Goal: Information Seeking & Learning: Find contact information

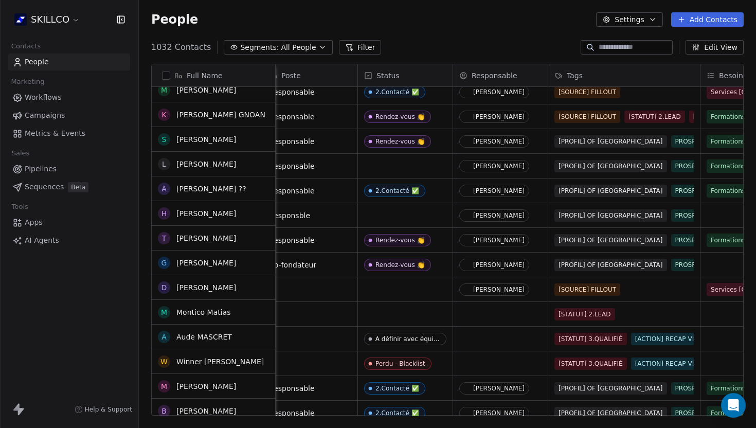
scroll to position [851, 0]
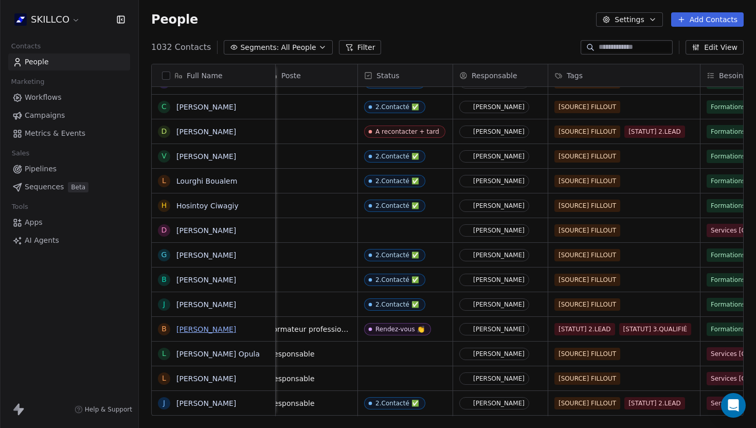
click at [190, 325] on link "BRUNO BOSGIRAUD" at bounding box center [206, 329] width 60 height 8
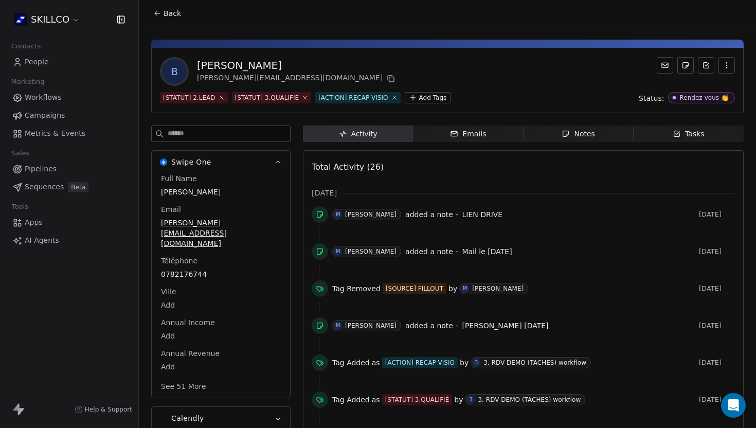
click at [565, 139] on div "Notes" at bounding box center [577, 134] width 33 height 11
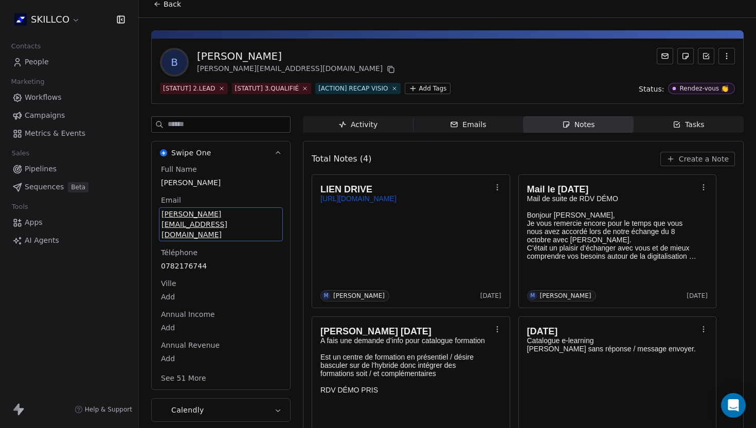
click at [202, 218] on span "bruno@ifpa.pro" at bounding box center [220, 224] width 119 height 31
drag, startPoint x: 217, startPoint y: 214, endPoint x: 158, endPoint y: 215, distance: 58.6
click at [158, 215] on div "Full Name BRUNO BOSGIRAUD Email bruno@ifpa.pro Téléphone 0782176744 Ville Add A…" at bounding box center [221, 276] width 138 height 225
click at [176, 216] on span "bruno@ifpa.pro" at bounding box center [220, 224] width 119 height 31
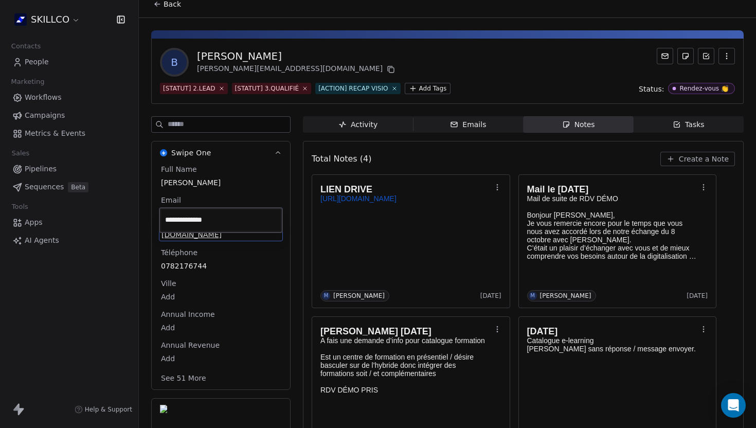
drag, startPoint x: 217, startPoint y: 221, endPoint x: 164, endPoint y: 218, distance: 53.5
click at [164, 218] on input "**********" at bounding box center [220, 220] width 119 height 21
click at [245, 219] on input "**********" at bounding box center [220, 220] width 119 height 21
click at [335, 257] on html "SKILLCO Contacts People Marketing Workflows Campaigns Metrics & Events Sales Pi…" at bounding box center [378, 214] width 756 height 428
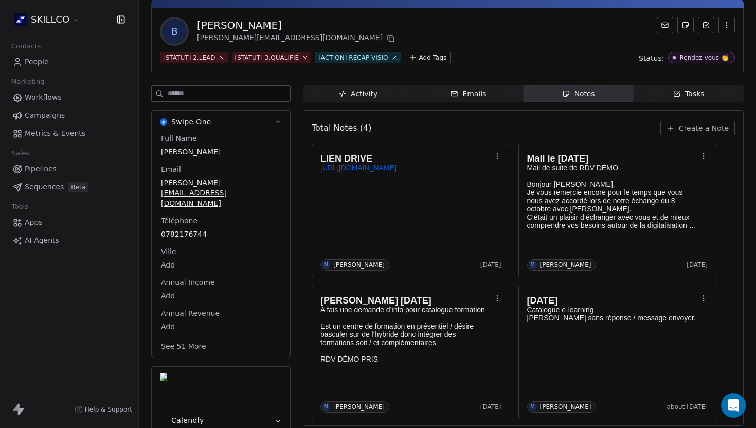
click at [259, 240] on div "Full Name BRUNO BOSGIRAUD Email bruno@ifpa.pro Téléphone 0782176744 Ville Add A…" at bounding box center [221, 243] width 124 height 220
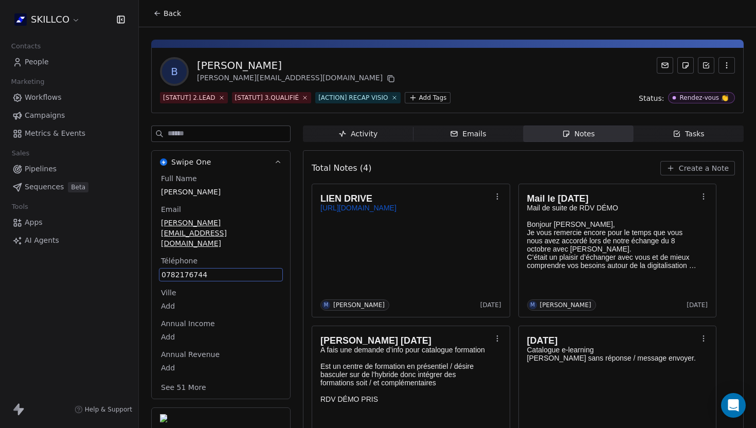
click at [161, 7] on button "Back" at bounding box center [167, 13] width 40 height 19
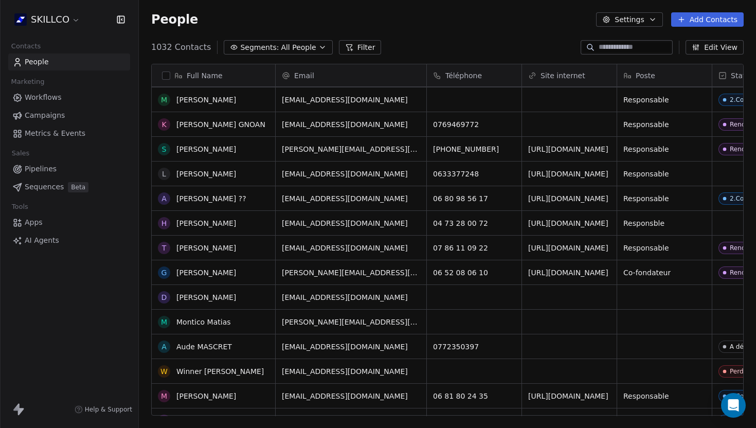
scroll to position [831, 0]
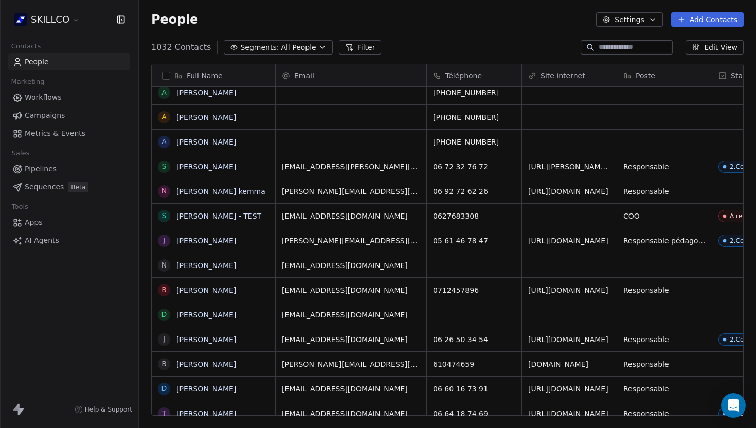
click at [608, 50] on input at bounding box center [634, 47] width 72 height 10
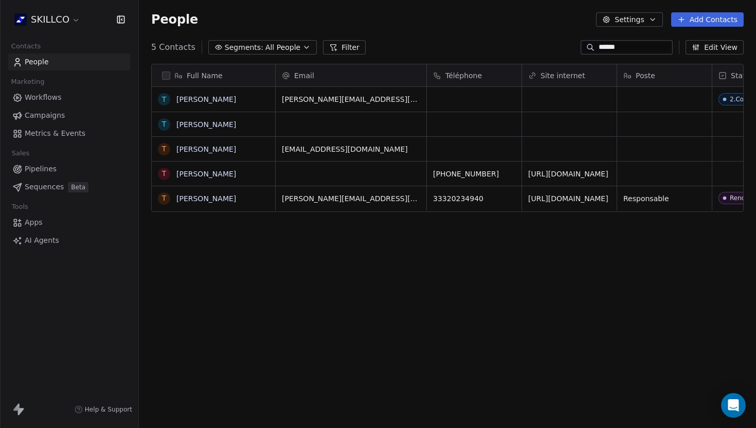
type input "******"
click at [228, 201] on link "[PERSON_NAME]" at bounding box center [206, 198] width 60 height 8
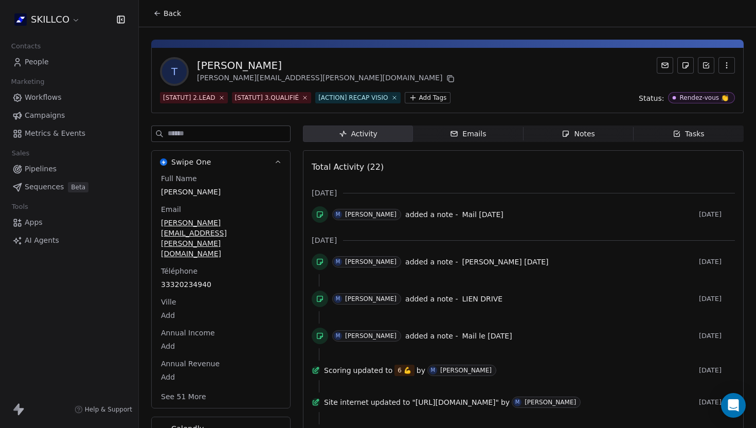
click at [556, 126] on span "Notes Notes" at bounding box center [578, 133] width 110 height 16
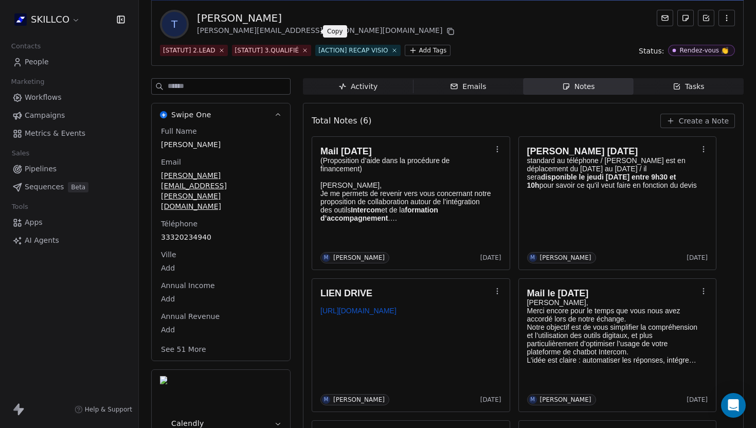
click at [446, 30] on icon at bounding box center [450, 31] width 8 height 8
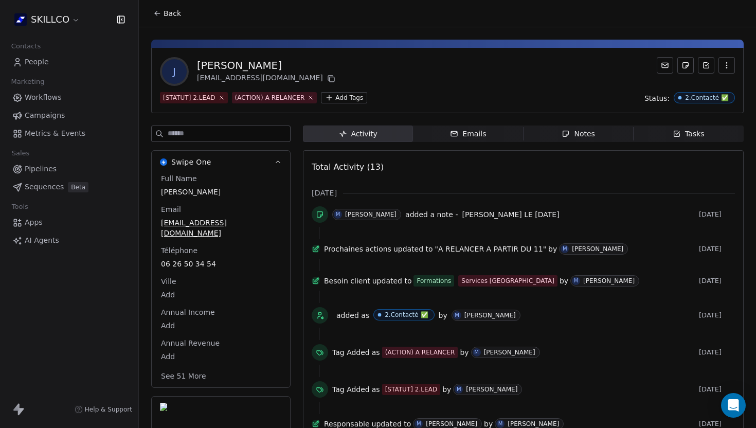
click at [568, 134] on icon "button" at bounding box center [566, 134] width 6 height 6
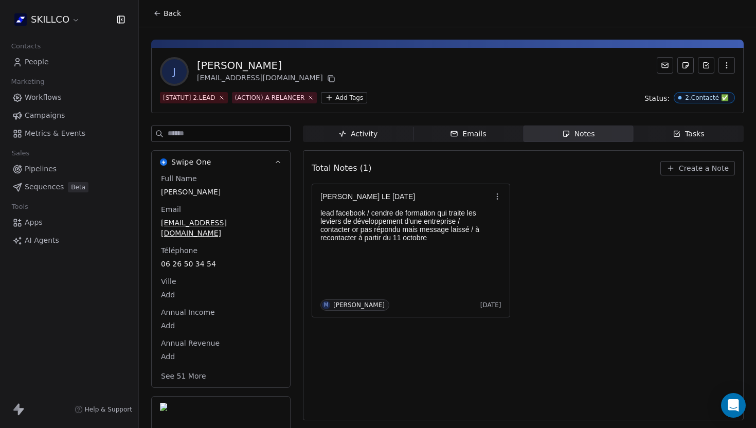
click at [263, 77] on div "[EMAIL_ADDRESS][DOMAIN_NAME]" at bounding box center [267, 78] width 140 height 12
copy div "lumen"
click at [375, 76] on div "J Julie Saucerotte contact@reseau-lumen.fr" at bounding box center [447, 71] width 575 height 29
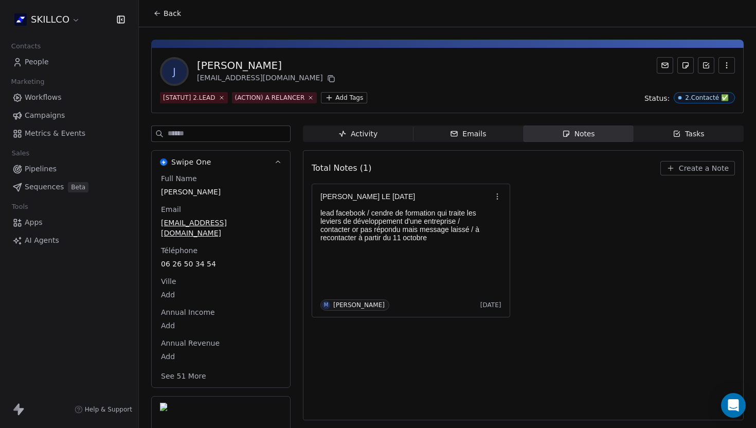
click at [151, 15] on button "Back" at bounding box center [167, 13] width 40 height 19
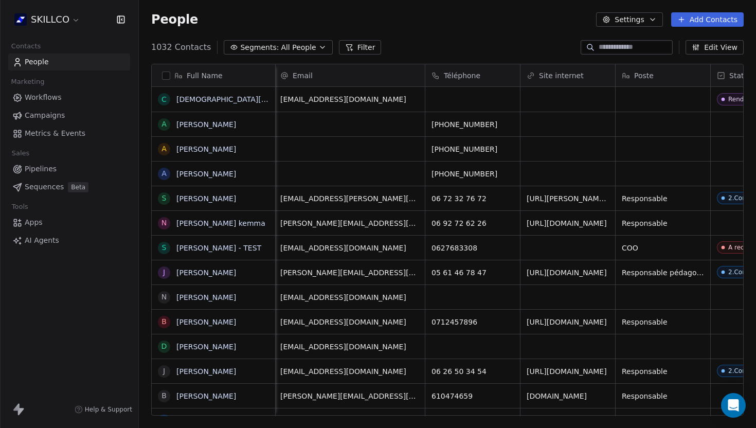
click at [601, 48] on input at bounding box center [634, 47] width 72 height 10
paste input "**********"
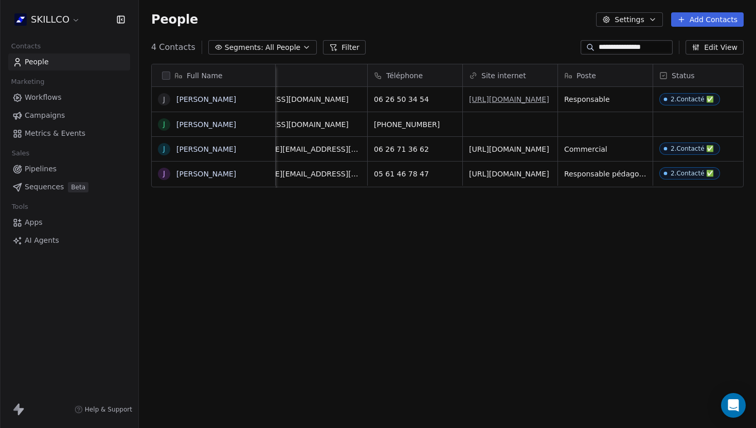
type input "**********"
click at [505, 100] on link "[URL][DOMAIN_NAME]" at bounding box center [509, 99] width 80 height 8
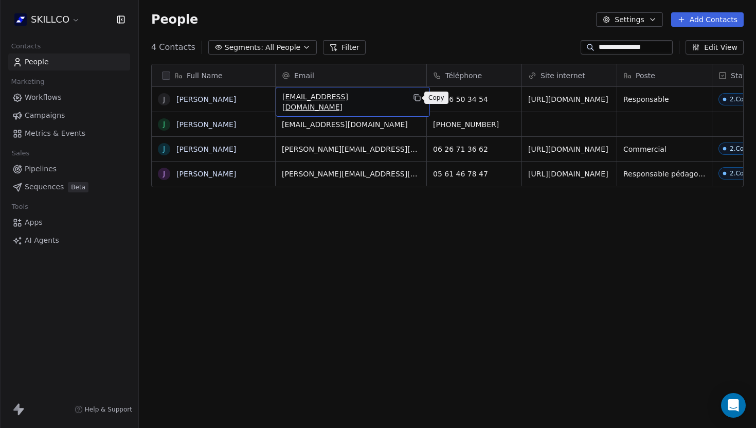
click at [415, 97] on icon "grid" at bounding box center [417, 98] width 5 height 5
click at [645, 50] on input "**********" at bounding box center [634, 47] width 72 height 10
drag, startPoint x: 652, startPoint y: 48, endPoint x: 557, endPoint y: 47, distance: 94.6
click at [557, 47] on div "**********" at bounding box center [447, 47] width 617 height 16
click at [211, 96] on link "[PERSON_NAME]" at bounding box center [206, 99] width 60 height 8
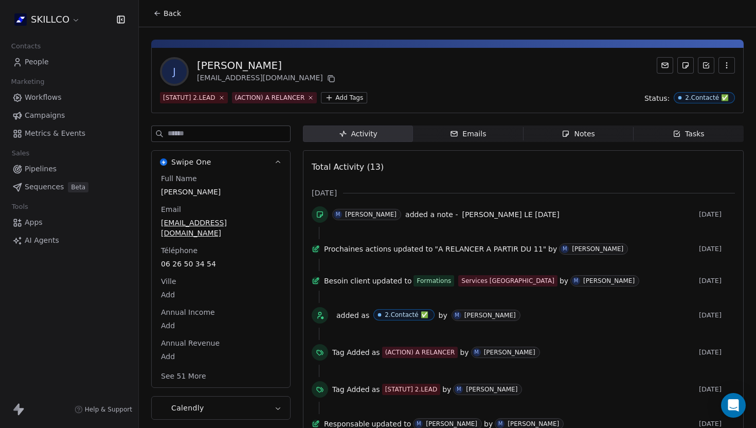
click at [556, 132] on span "Notes Notes" at bounding box center [578, 133] width 110 height 16
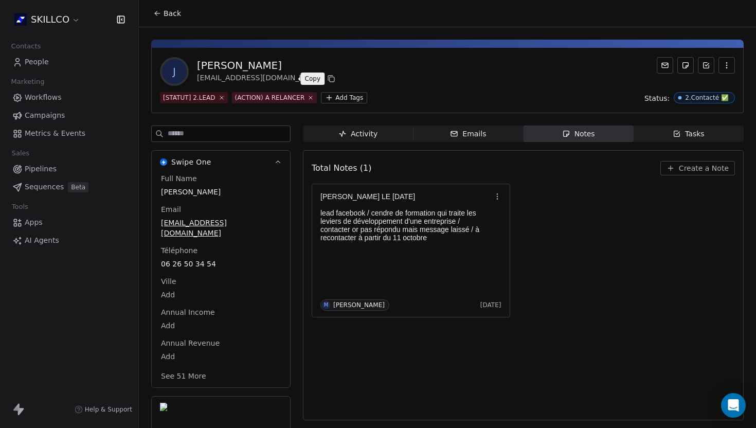
click at [327, 78] on icon at bounding box center [331, 79] width 8 height 8
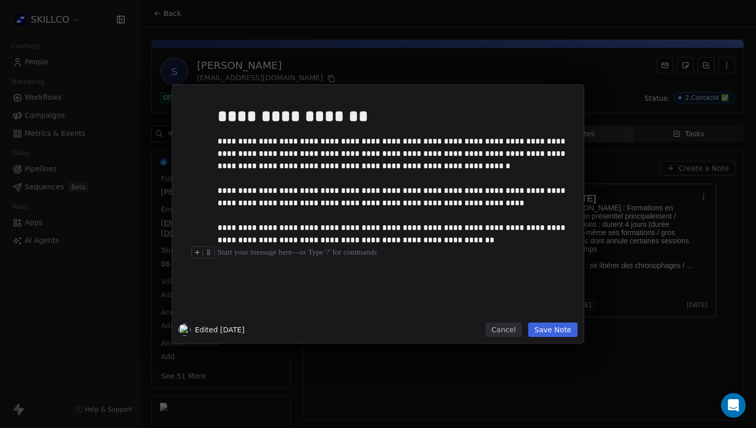
click at [551, 334] on button "Save Note" at bounding box center [552, 329] width 49 height 14
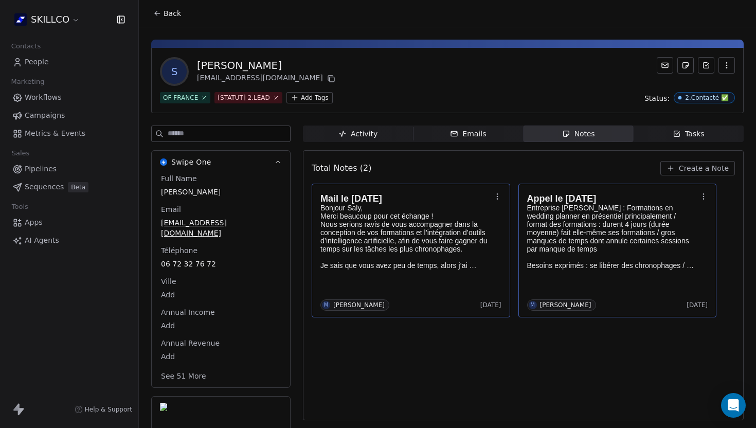
click at [342, 239] on p "Merci beaucoup pour cet échange ! Nous serions ravis de vous accompagner dans l…" at bounding box center [405, 232] width 171 height 41
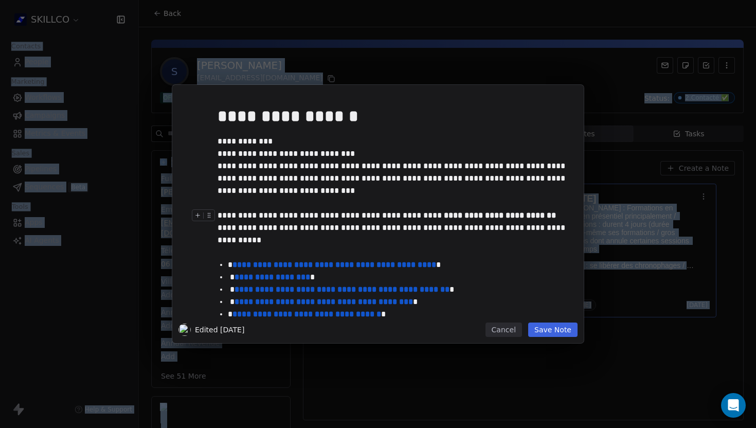
click at [342, 239] on div "**********" at bounding box center [393, 233] width 352 height 49
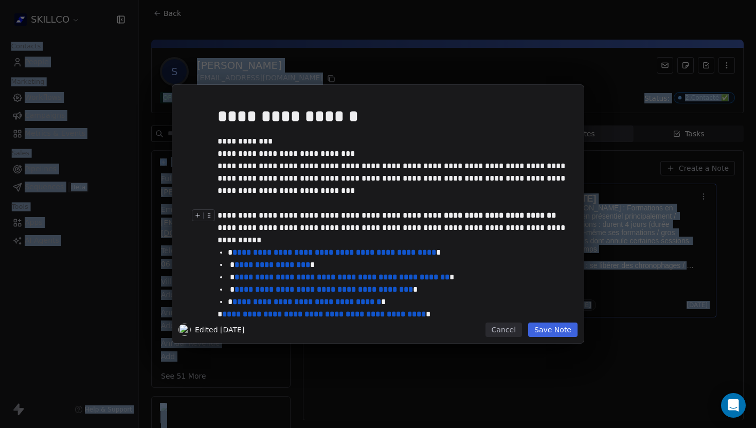
scroll to position [177, 0]
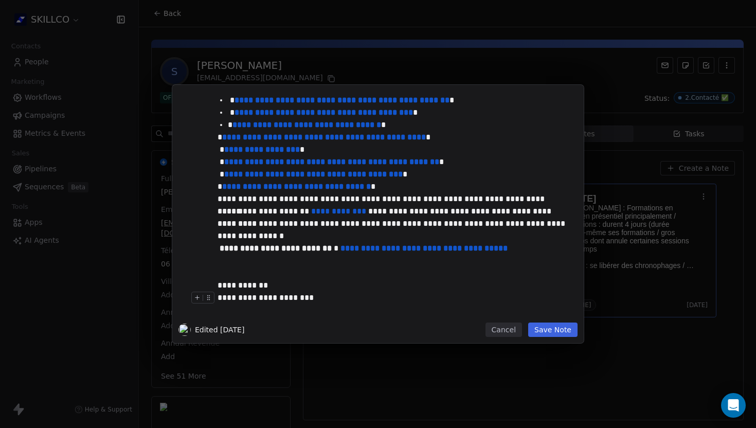
click at [551, 338] on div "**********" at bounding box center [377, 214] width 411 height 258
click at [551, 329] on button "Save Note" at bounding box center [552, 329] width 49 height 14
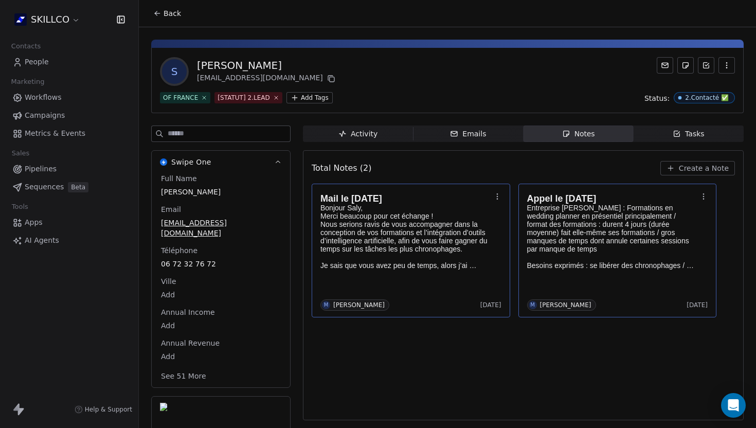
click at [670, 167] on icon "button" at bounding box center [670, 168] width 8 height 8
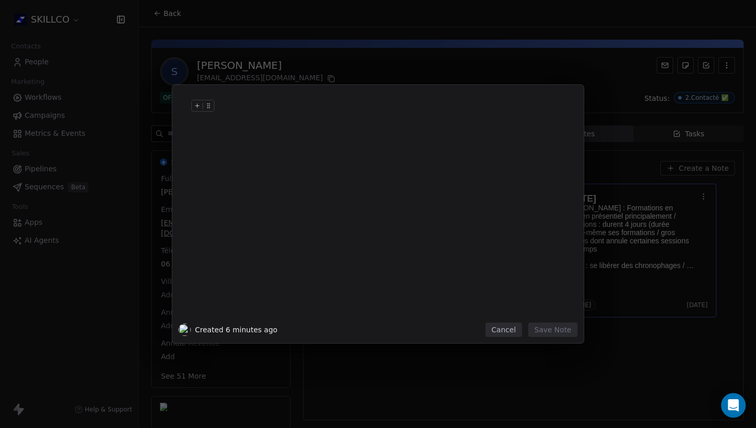
click at [232, 121] on div at bounding box center [393, 116] width 352 height 25
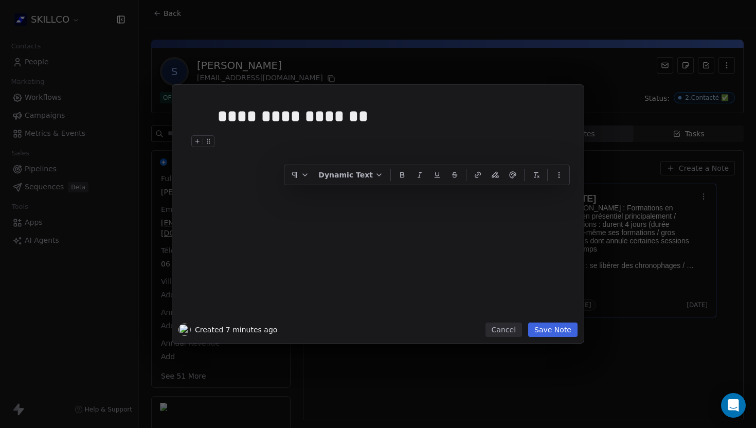
click at [240, 141] on div at bounding box center [393, 141] width 352 height 12
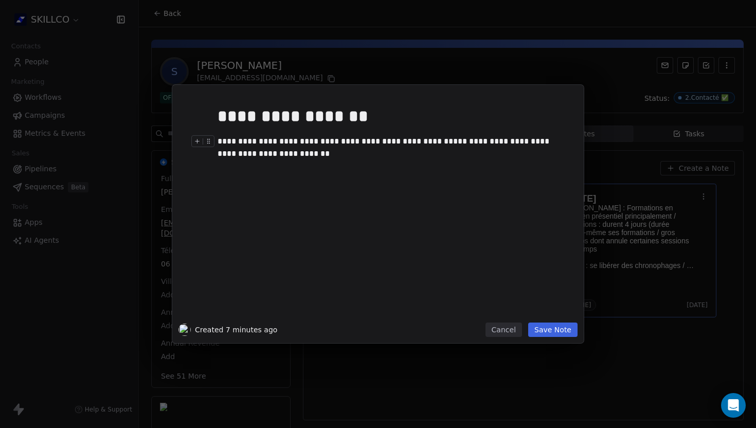
click at [239, 154] on div "**********" at bounding box center [393, 147] width 352 height 25
click at [240, 154] on div "**********" at bounding box center [393, 147] width 352 height 25
click at [265, 175] on div "**********" at bounding box center [393, 209] width 352 height 219
click at [279, 156] on div "**********" at bounding box center [393, 147] width 352 height 25
click at [241, 154] on span "**********" at bounding box center [384, 147] width 334 height 20
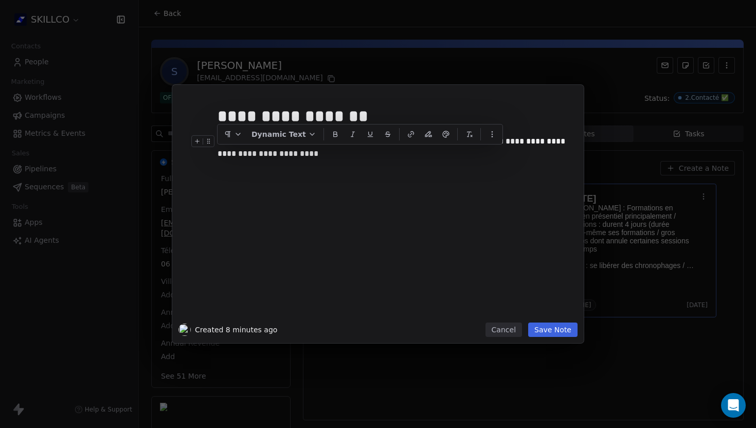
click at [253, 176] on div "**********" at bounding box center [393, 209] width 352 height 219
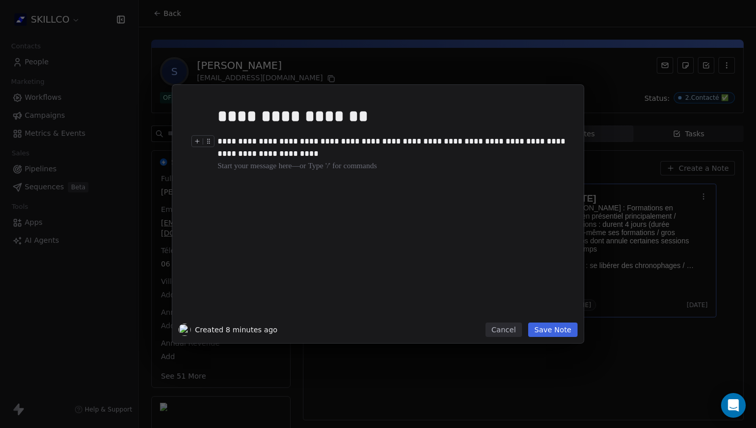
click at [278, 155] on div "**********" at bounding box center [393, 147] width 352 height 25
click at [545, 330] on button "Save Note" at bounding box center [552, 329] width 49 height 14
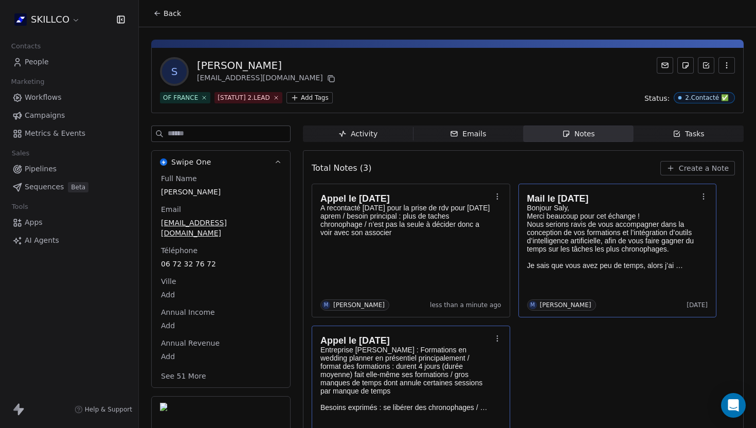
click at [279, 67] on div "S Saly Bouazza saly@laura-z.fr" at bounding box center [447, 71] width 575 height 29
click at [154, 13] on icon at bounding box center [157, 13] width 8 height 8
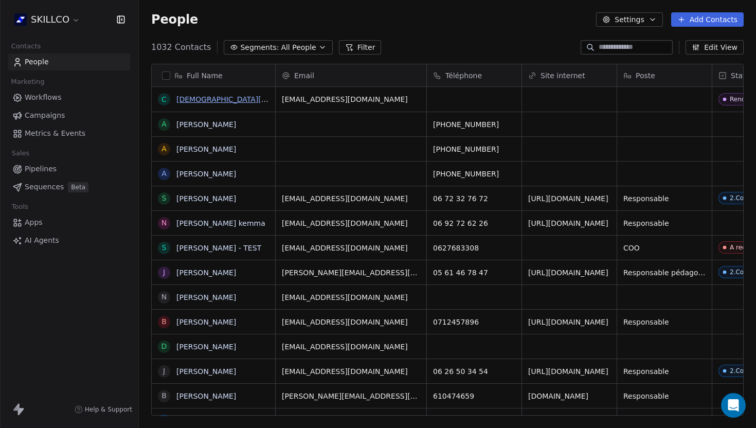
click at [203, 99] on link "Christian Wiser" at bounding box center [246, 99] width 141 height 8
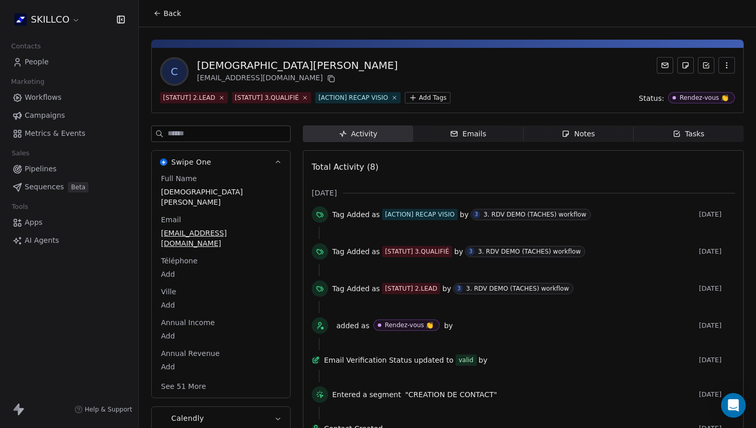
click at [589, 132] on div "Notes" at bounding box center [577, 134] width 33 height 11
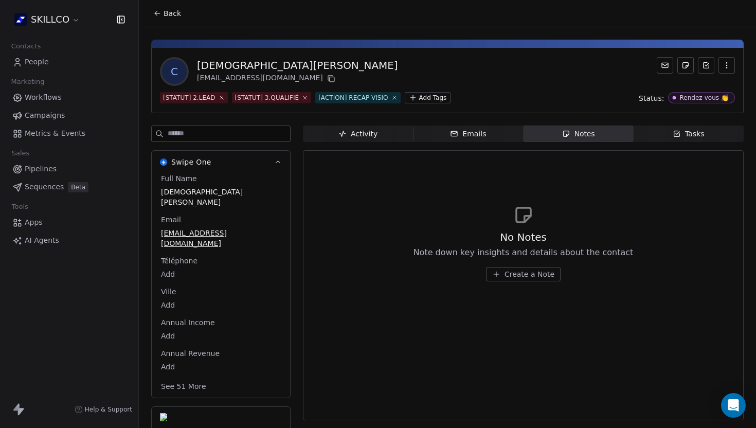
click at [156, 18] on button "Back" at bounding box center [167, 13] width 40 height 19
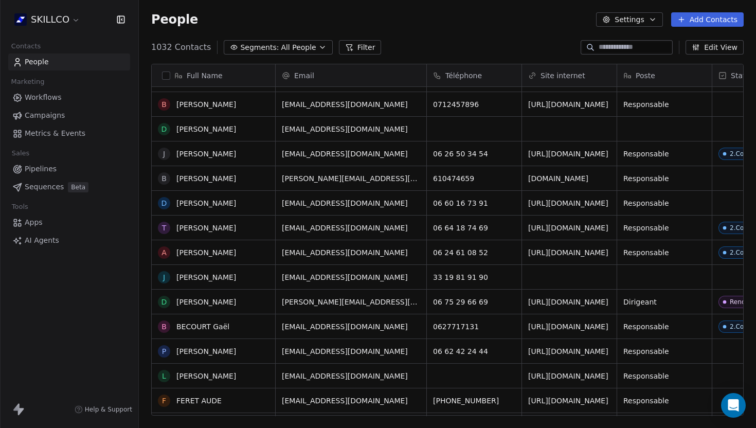
scroll to position [240, 0]
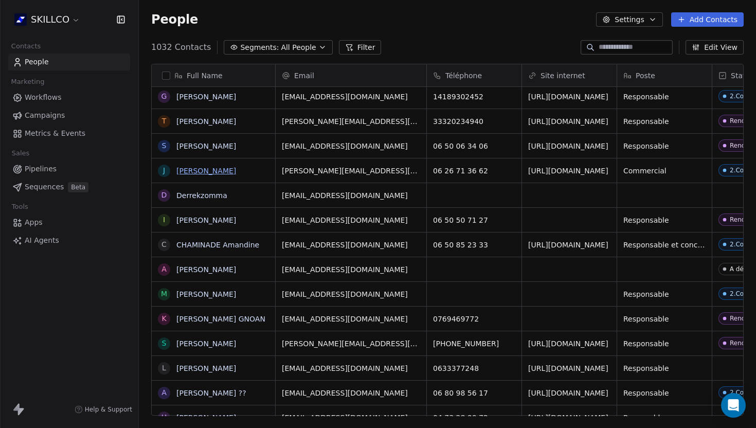
click at [191, 172] on link "[PERSON_NAME]" at bounding box center [206, 171] width 60 height 8
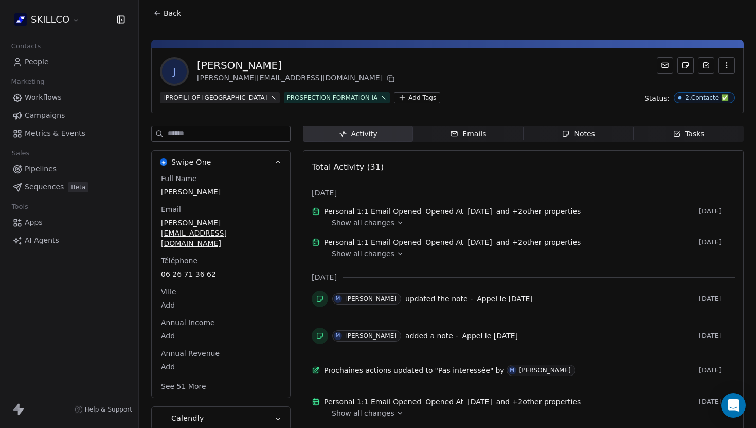
click at [582, 139] on span "Notes Notes" at bounding box center [578, 133] width 110 height 16
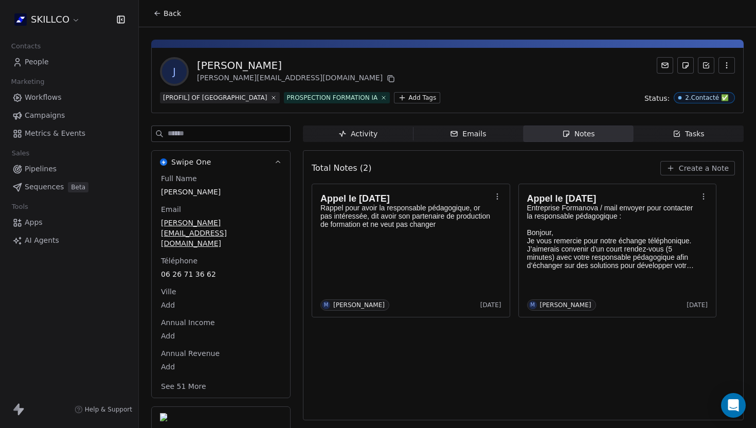
click at [160, 12] on icon at bounding box center [157, 13] width 8 height 8
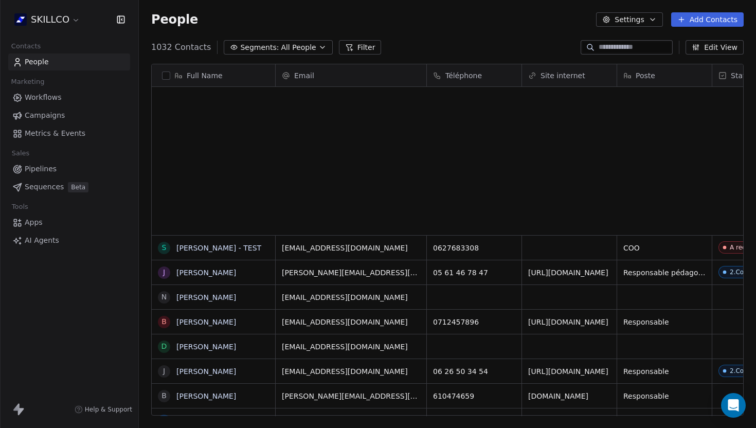
scroll to position [376, 617]
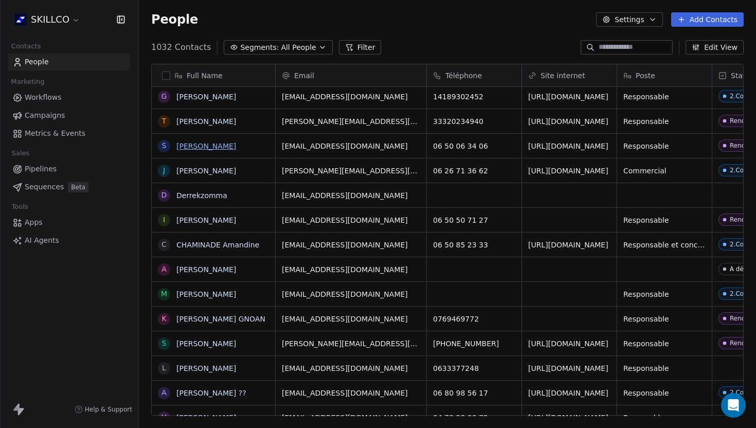
click at [193, 148] on link "[PERSON_NAME]" at bounding box center [206, 146] width 60 height 8
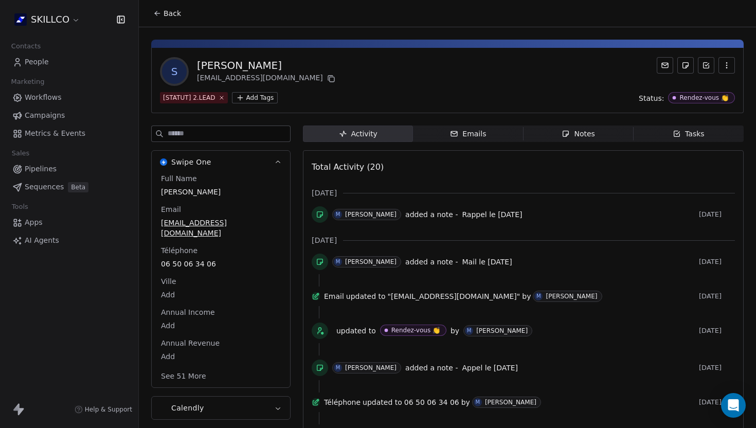
click at [558, 134] on span "Notes Notes" at bounding box center [578, 133] width 110 height 16
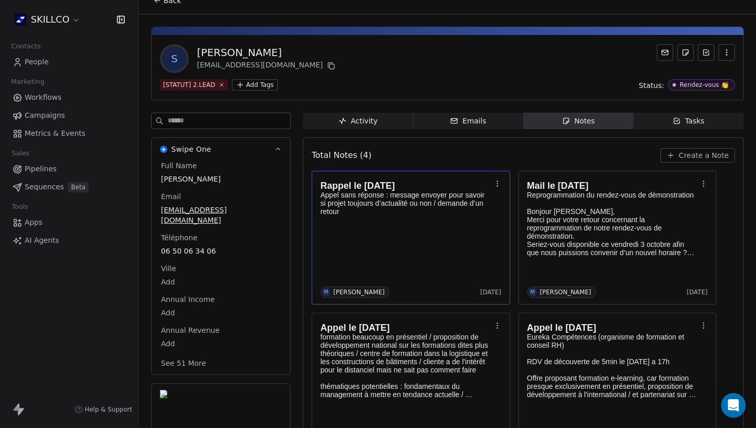
scroll to position [6, 0]
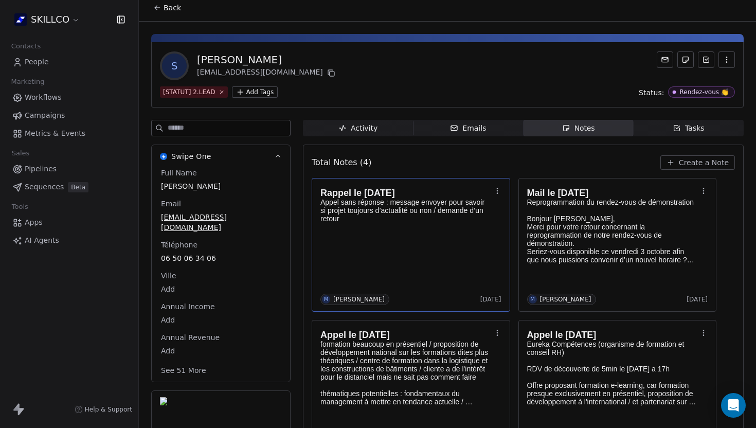
click at [394, 212] on p "Appel sans réponse : message envoyer pour savoir si projet toujours d’actualité…" at bounding box center [405, 210] width 171 height 25
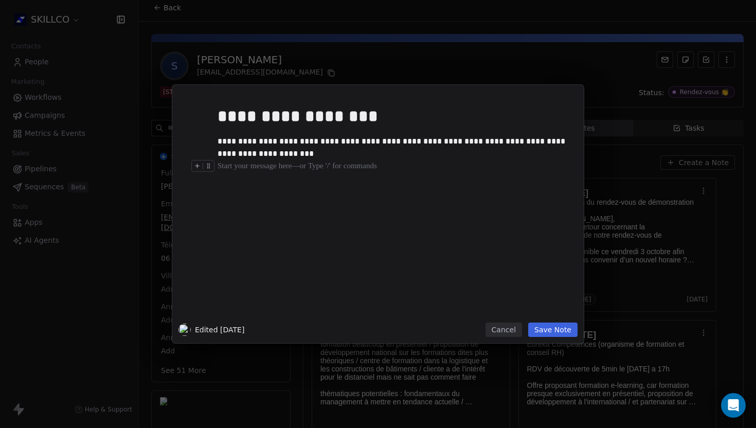
click at [338, 166] on div at bounding box center [393, 166] width 352 height 12
click at [573, 331] on button "Save Note" at bounding box center [552, 329] width 49 height 14
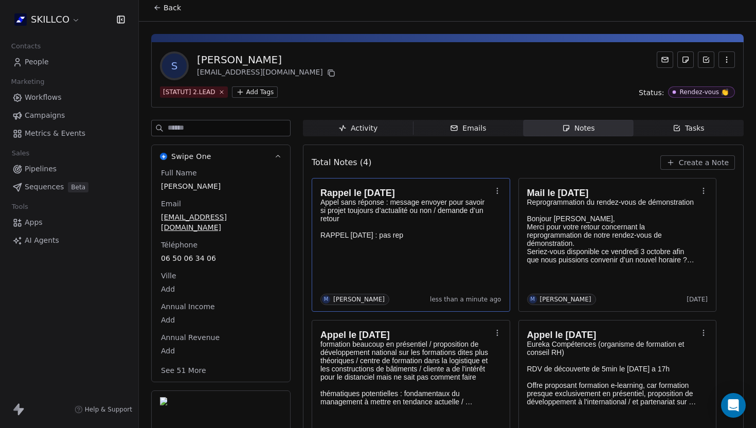
click at [154, 8] on icon at bounding box center [157, 8] width 8 height 8
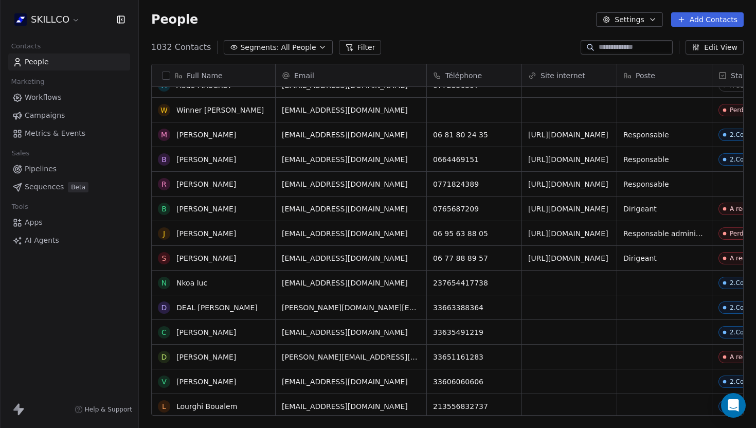
scroll to position [1107, 0]
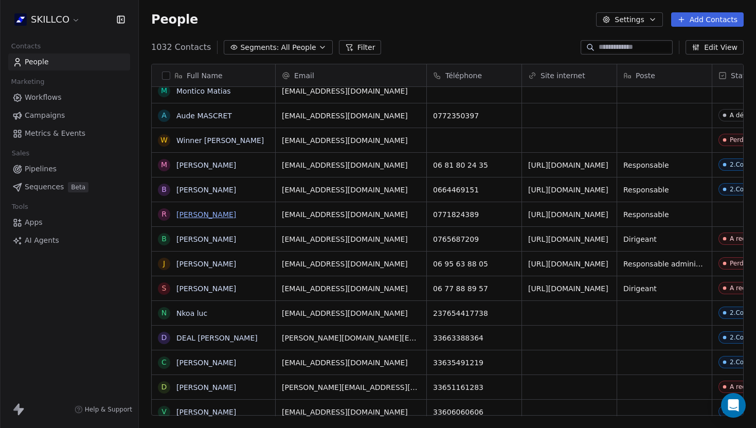
click at [189, 214] on link "[PERSON_NAME]" at bounding box center [206, 214] width 60 height 8
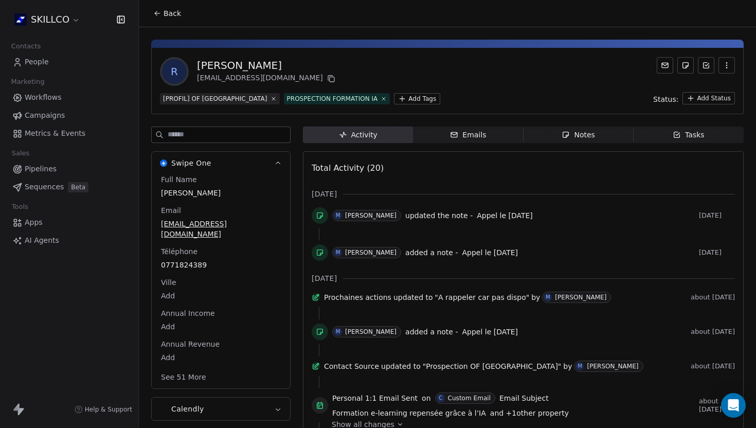
click at [570, 129] on span "Notes Notes" at bounding box center [578, 134] width 110 height 16
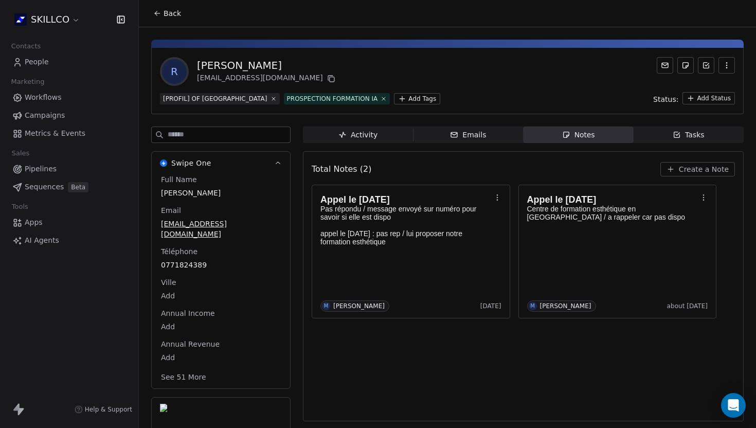
click at [156, 13] on icon at bounding box center [157, 13] width 8 height 8
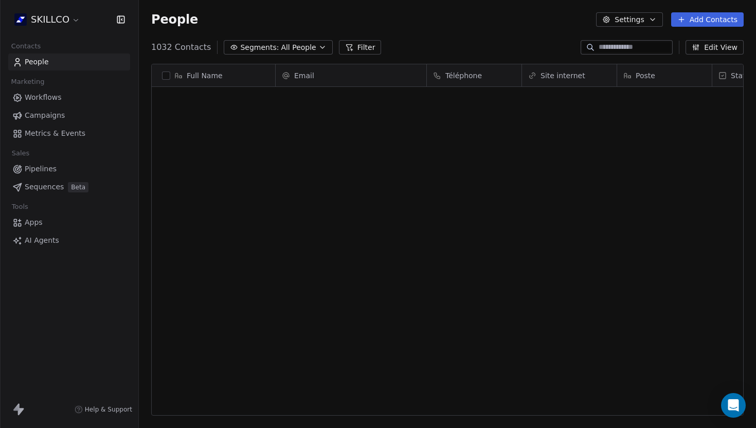
scroll to position [376, 617]
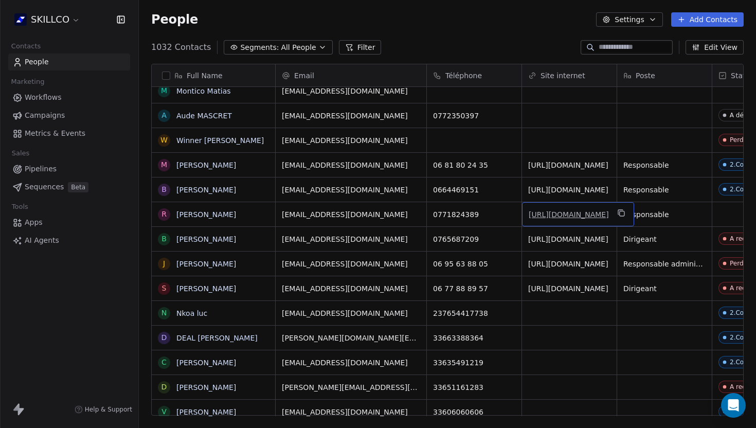
click at [558, 217] on link "[URL][DOMAIN_NAME][PERSON_NAME]" at bounding box center [568, 214] width 80 height 8
click at [180, 215] on link "[PERSON_NAME]" at bounding box center [206, 214] width 60 height 8
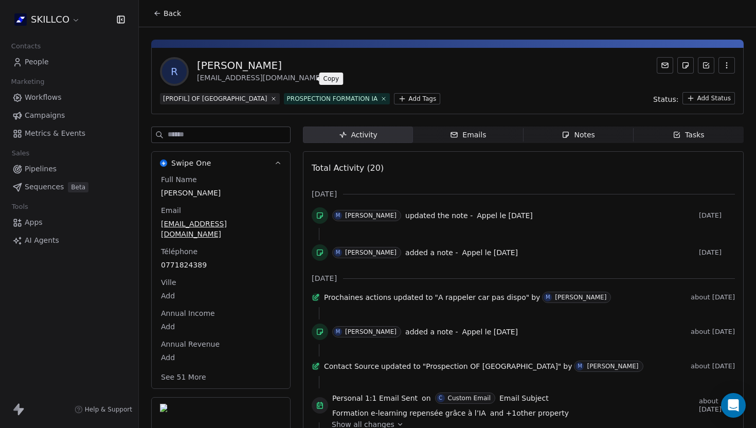
click at [327, 78] on icon at bounding box center [331, 79] width 8 height 8
click at [571, 141] on span "Notes Notes" at bounding box center [578, 134] width 110 height 16
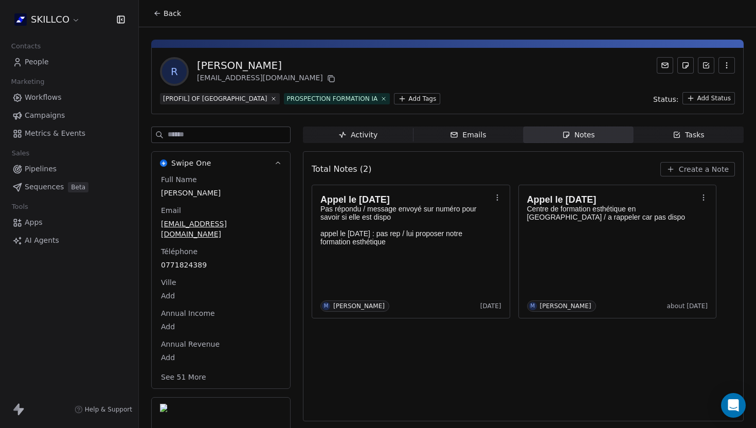
click at [686, 162] on button "Create a Note" at bounding box center [697, 169] width 75 height 14
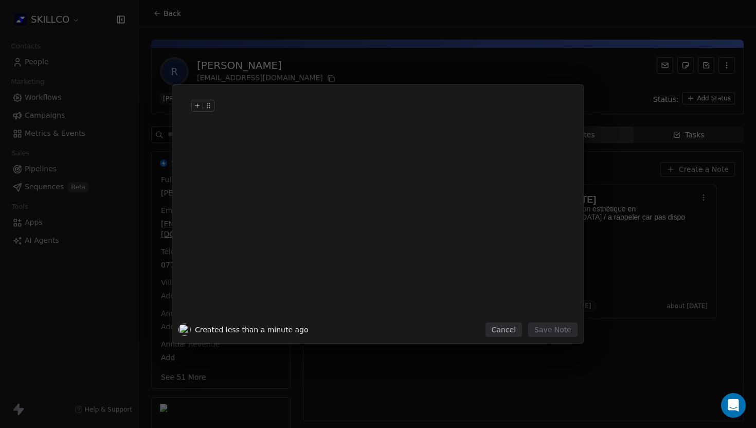
click at [250, 129] on h1 at bounding box center [393, 116] width 352 height 33
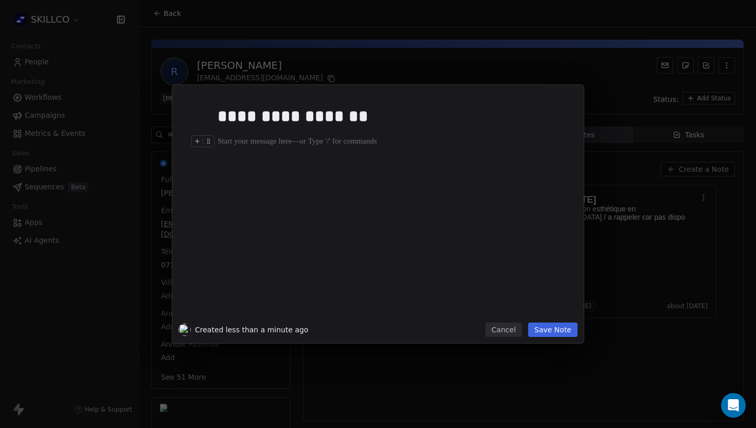
click at [258, 143] on div at bounding box center [393, 141] width 352 height 12
click at [228, 145] on div at bounding box center [393, 141] width 352 height 12
click at [237, 142] on div at bounding box center [393, 141] width 352 height 12
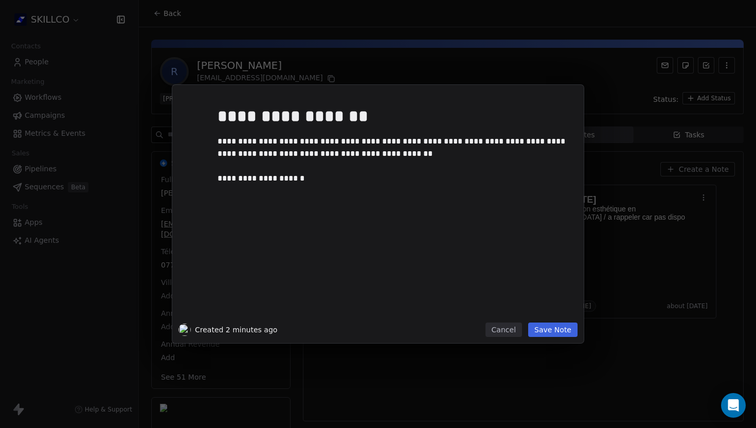
click at [541, 329] on button "Save Note" at bounding box center [552, 329] width 49 height 14
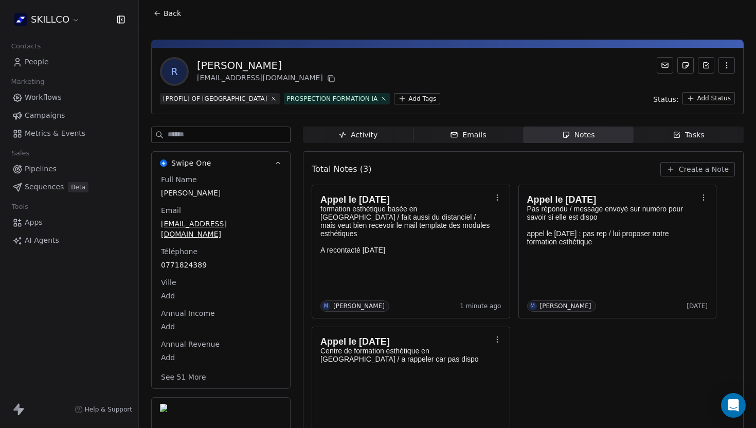
click at [370, 52] on div "R Raïs Léa contact@rosana-academy.com [PROFIL] OF MONTPELLIER PROSPECTION FORMA…" at bounding box center [447, 81] width 592 height 66
click at [151, 20] on button "Back" at bounding box center [167, 13] width 40 height 19
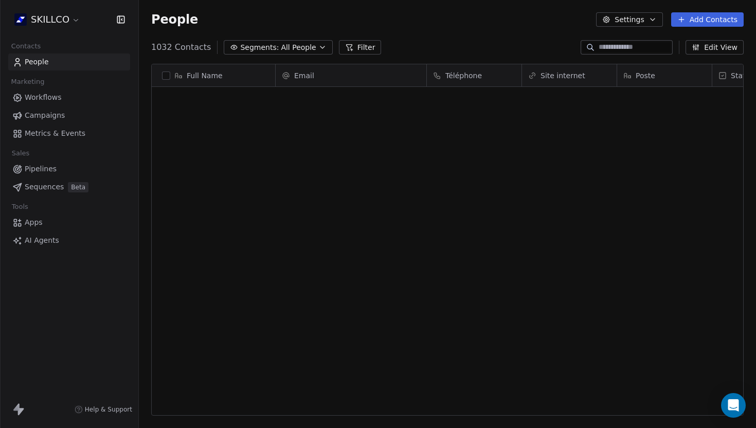
scroll to position [376, 617]
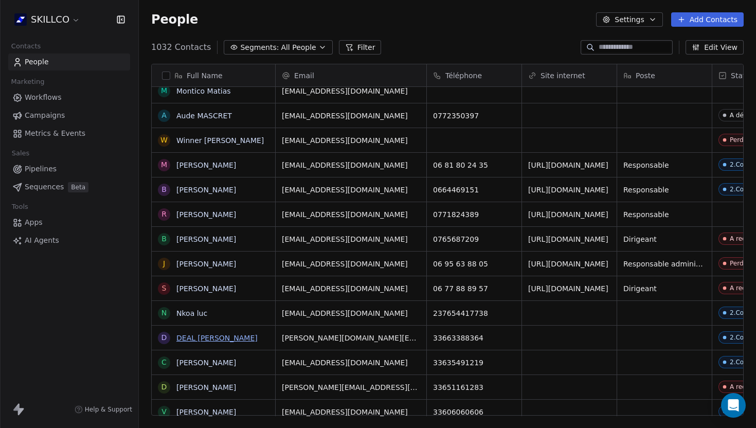
click at [191, 340] on link "DEAL [PERSON_NAME]" at bounding box center [216, 338] width 81 height 8
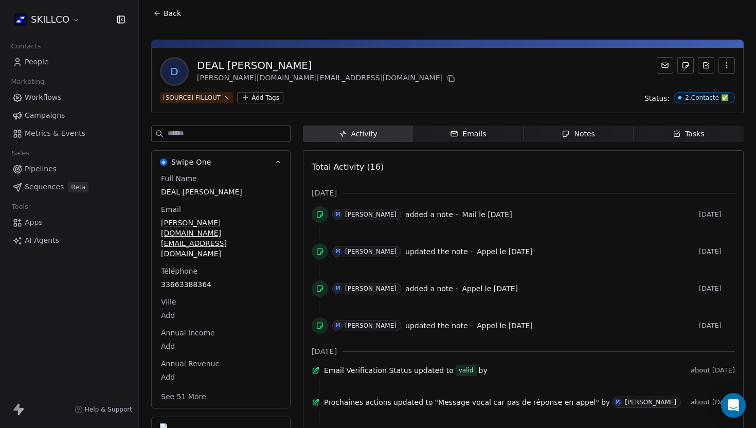
click at [556, 137] on span "Notes Notes" at bounding box center [578, 133] width 110 height 16
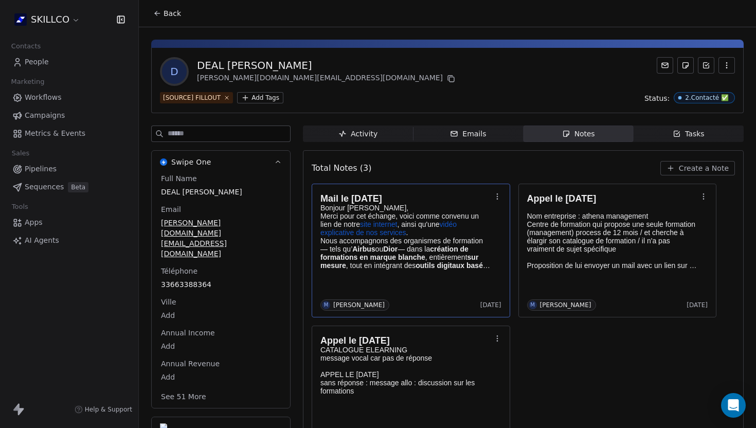
click at [405, 278] on div "Mail le 10/10/25 Bonjour Patrice, Merci pour cet échange, voici comme convenu u…" at bounding box center [410, 250] width 181 height 120
click at [405, 278] on body "SKILLCO Contacts People Marketing Workflows Campaigns Metrics & Events Sales Pi…" at bounding box center [378, 214] width 756 height 428
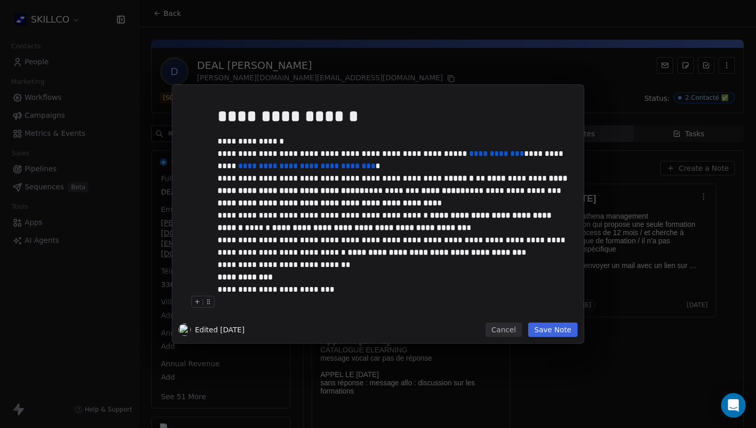
click at [559, 327] on button "Save Note" at bounding box center [552, 329] width 49 height 14
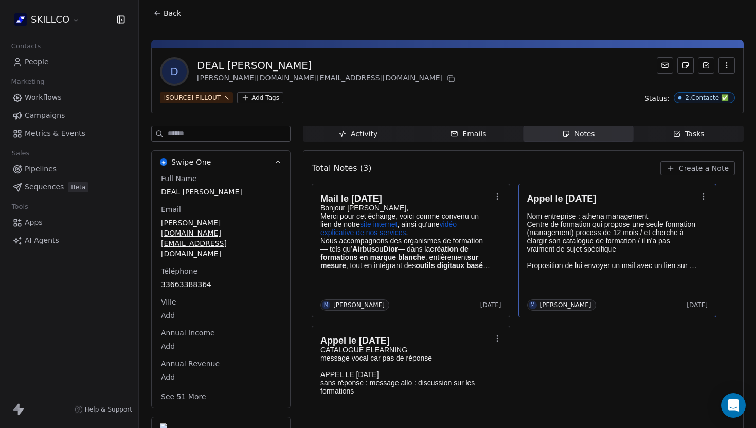
click at [597, 269] on div "Appel le 10/10/25 Nom entreprise : athena management Centre de formation qui pr…" at bounding box center [617, 230] width 181 height 81
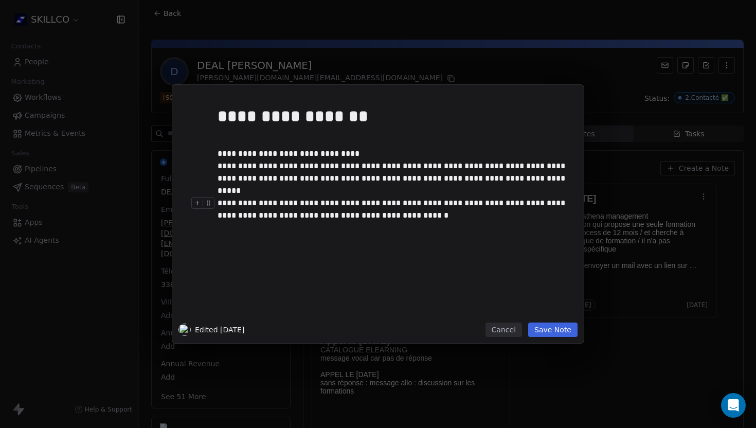
click at [545, 330] on button "Save Note" at bounding box center [552, 329] width 49 height 14
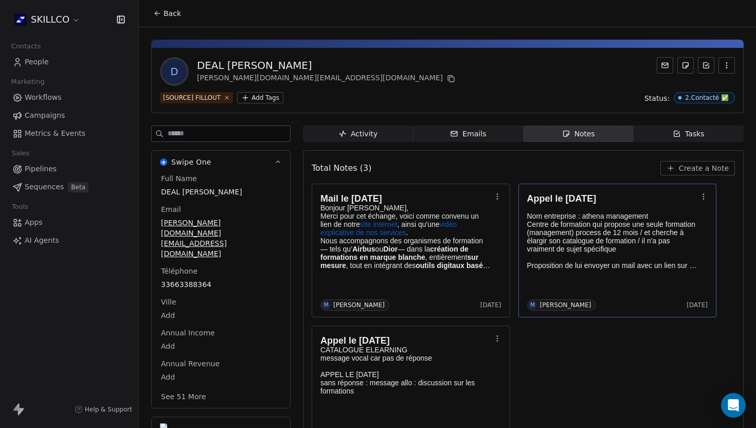
scroll to position [19, 0]
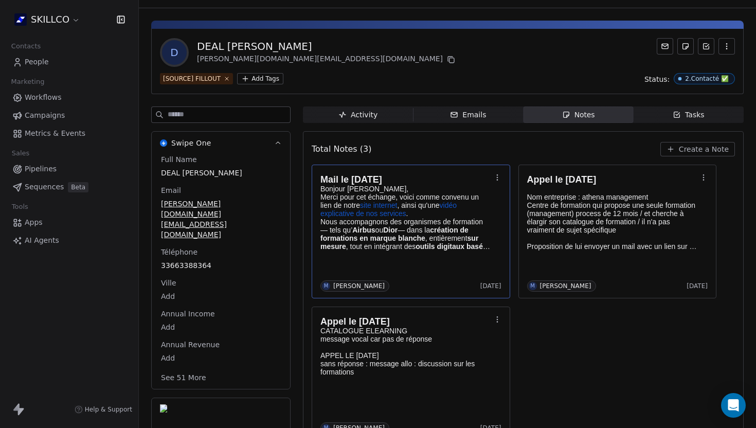
click at [388, 256] on div "Mail le 10/10/25 Bonjour Patrice, Merci pour cet échange, voici comme convenu u…" at bounding box center [410, 231] width 181 height 120
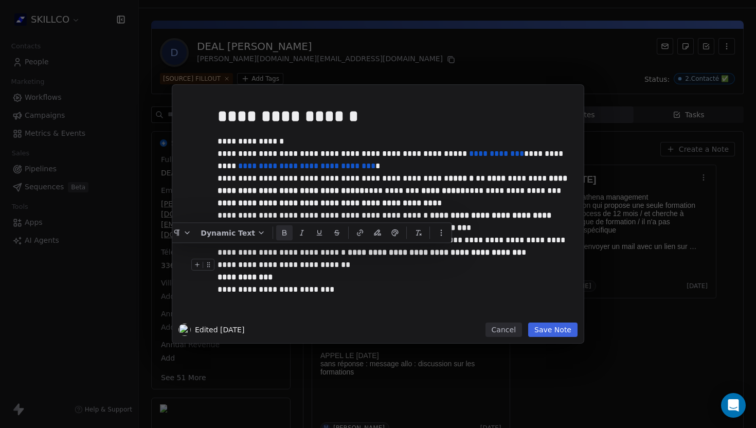
click at [378, 284] on div "**********" at bounding box center [393, 277] width 352 height 37
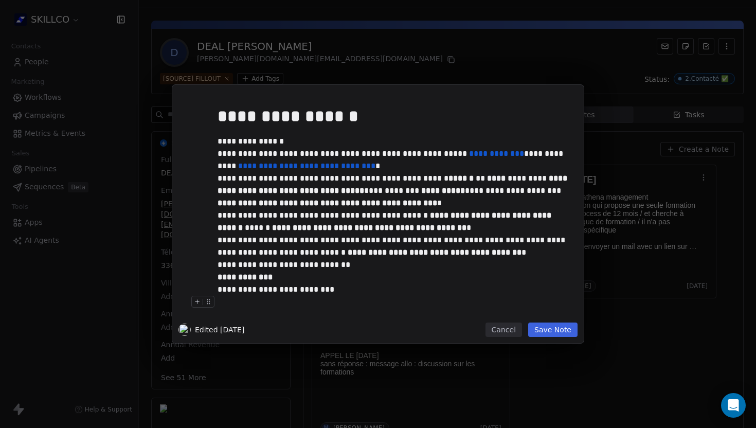
click at [540, 328] on button "Save Note" at bounding box center [552, 329] width 49 height 14
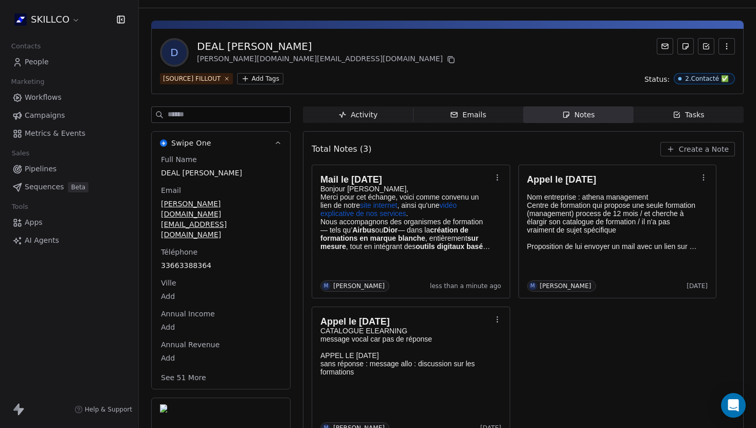
click at [526, 339] on div "Mail le 10/10/25 Bonjour Patrice, Merci pour cet échange, voici comme convenu u…" at bounding box center [522, 302] width 423 height 276
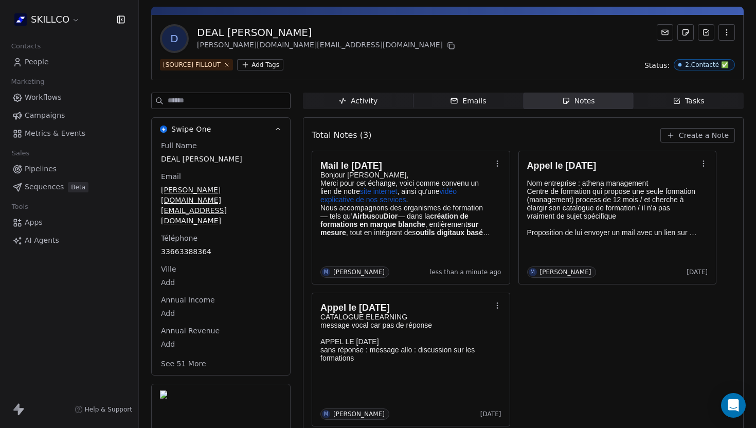
scroll to position [44, 0]
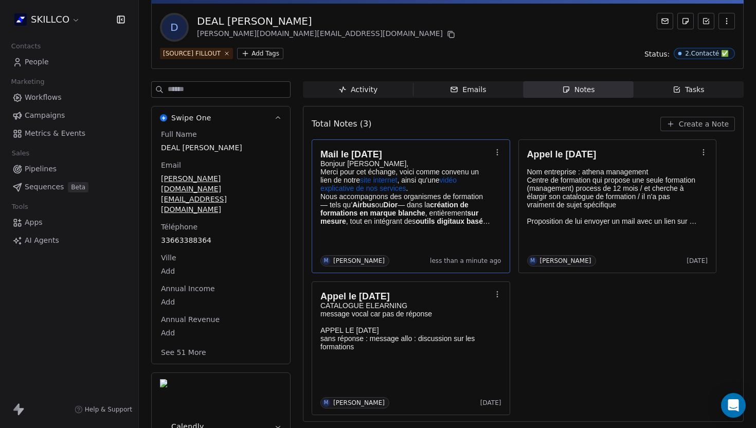
click at [430, 242] on div "Mail le 10/10/25 Bonjour Patrice, Merci pour cet échange, voici comme convenu u…" at bounding box center [410, 206] width 181 height 120
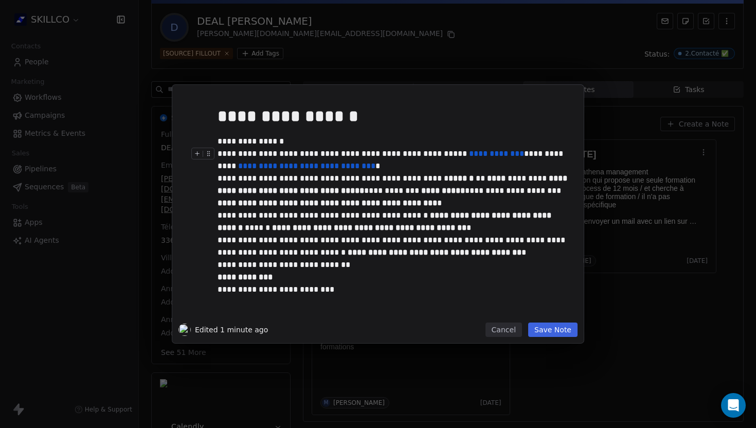
drag, startPoint x: 217, startPoint y: 142, endPoint x: 246, endPoint y: 163, distance: 35.0
click at [246, 163] on div "**********" at bounding box center [393, 209] width 352 height 219
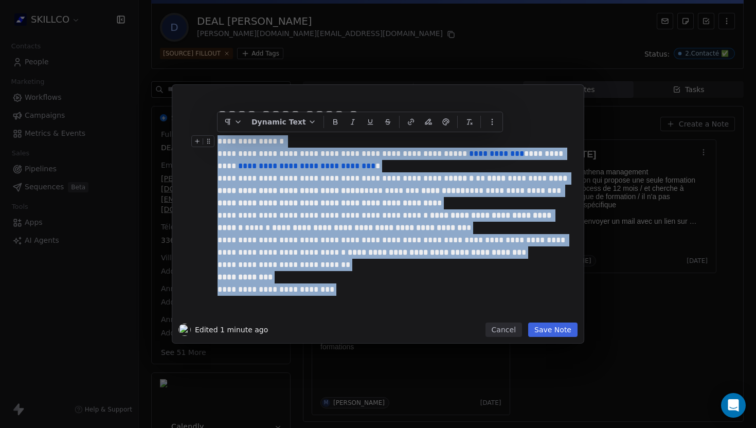
drag, startPoint x: 328, startPoint y: 289, endPoint x: 219, endPoint y: 141, distance: 183.8
click at [219, 141] on div "**********" at bounding box center [393, 209] width 352 height 219
click at [540, 335] on button "Save Note" at bounding box center [552, 329] width 49 height 14
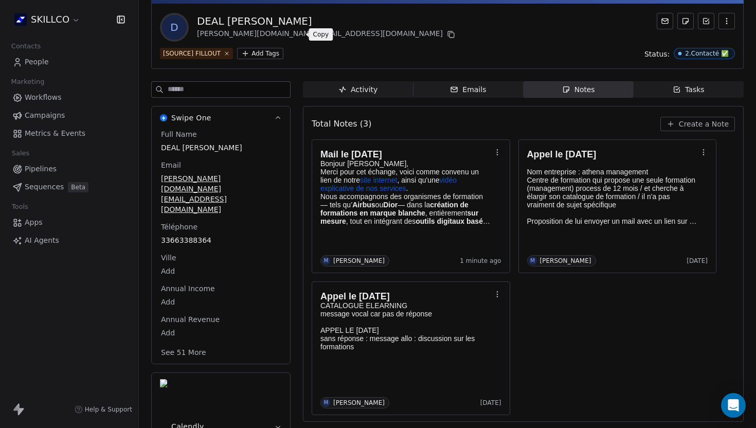
click at [447, 32] on icon at bounding box center [451, 34] width 8 height 8
click at [590, 354] on div "Mail le 10/10/25 Bonjour Patrice, Merci pour cet échange, voici comme convenu u…" at bounding box center [522, 277] width 423 height 276
click at [678, 120] on button "Create a Note" at bounding box center [697, 124] width 75 height 14
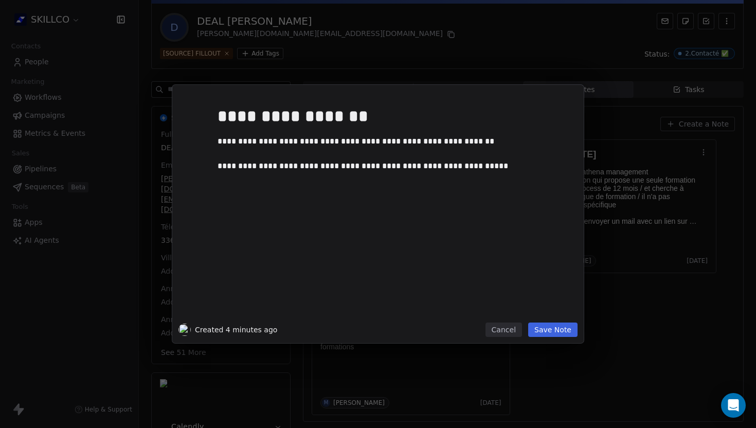
click at [544, 329] on button "Save Note" at bounding box center [552, 329] width 49 height 14
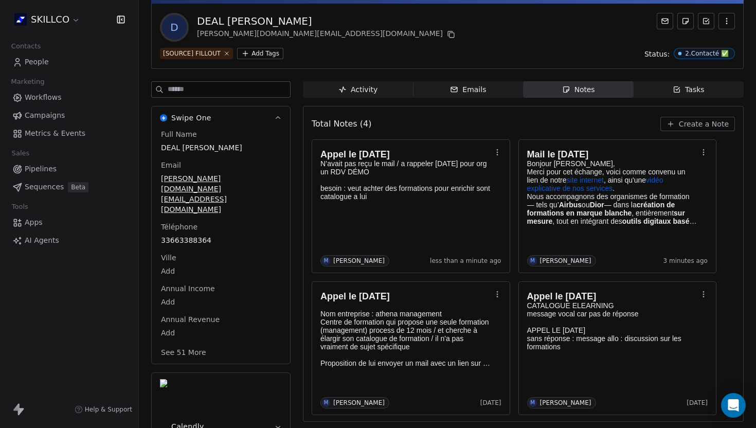
click at [322, 42] on div "D DEAL PATRICE patrice.deal@crestcom.com [SOURCE] FILLOUT Add Tags Status: 2.Co…" at bounding box center [447, 36] width 592 height 65
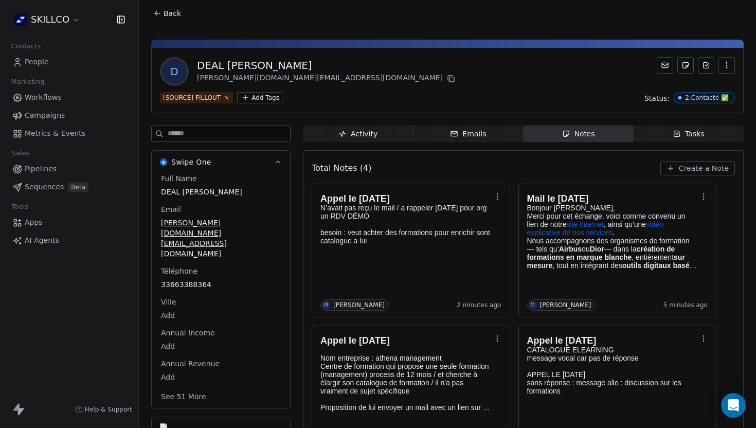
click at [152, 8] on button "Back" at bounding box center [167, 13] width 40 height 19
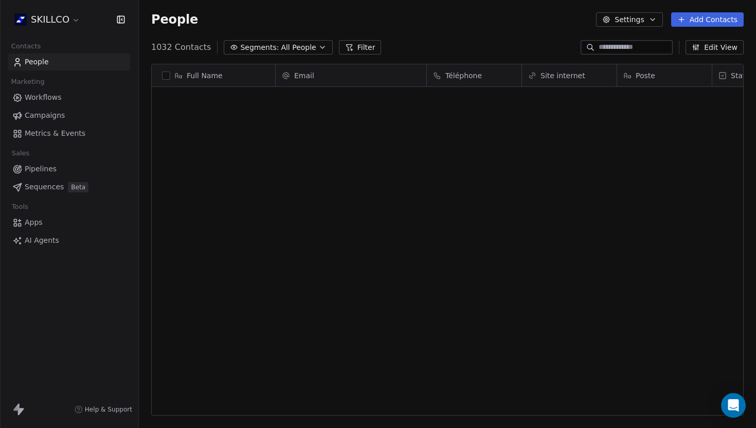
scroll to position [376, 617]
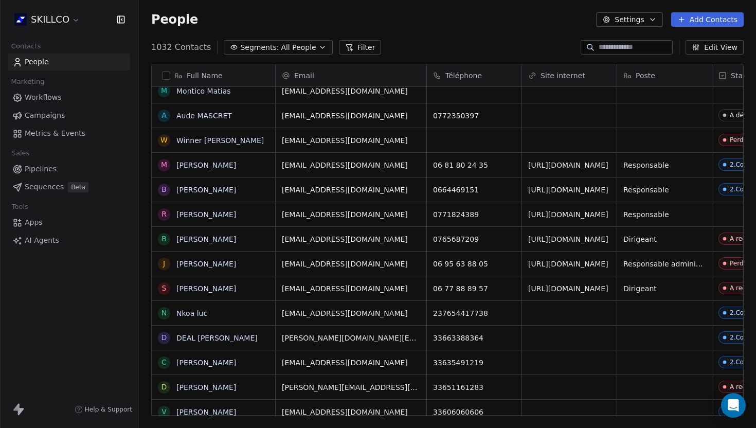
click at [626, 49] on input at bounding box center [634, 47] width 72 height 10
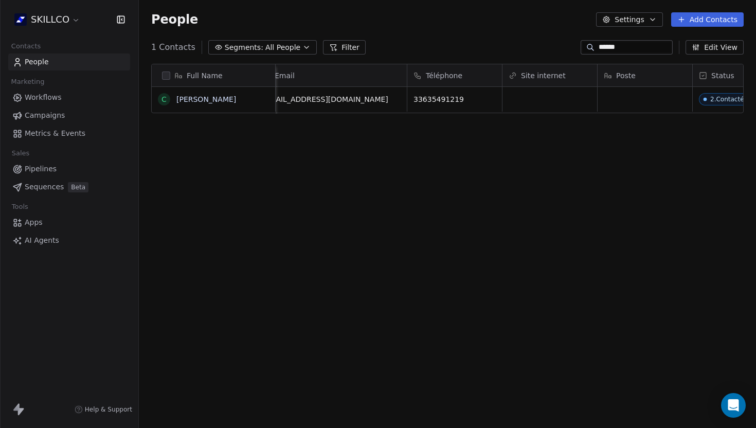
scroll to position [0, 0]
type input "******"
click at [201, 99] on link "[PERSON_NAME]" at bounding box center [206, 99] width 60 height 8
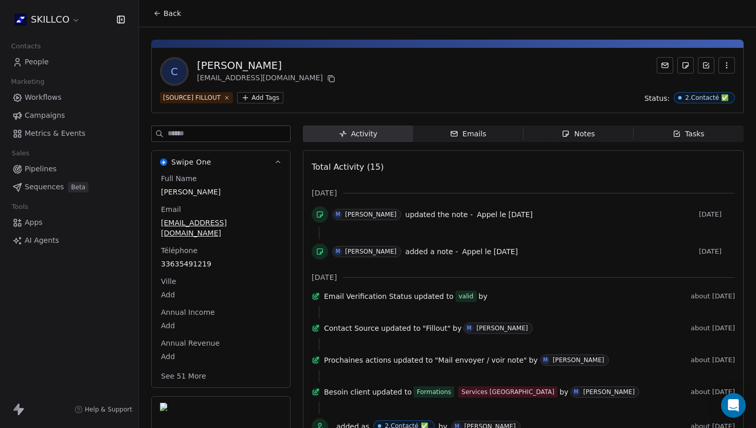
click at [564, 126] on span "Notes Notes" at bounding box center [578, 133] width 110 height 16
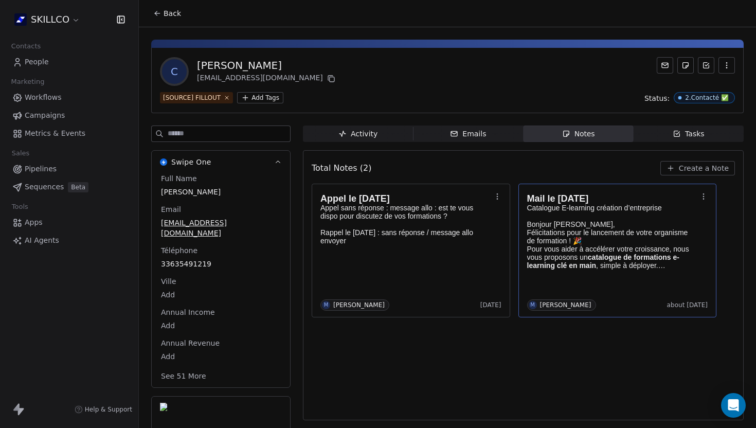
click at [602, 278] on div "Mail le 09/09/25 Catalogue E-learning création d’entreprise Bonjour Nadine, Fél…" at bounding box center [617, 250] width 181 height 120
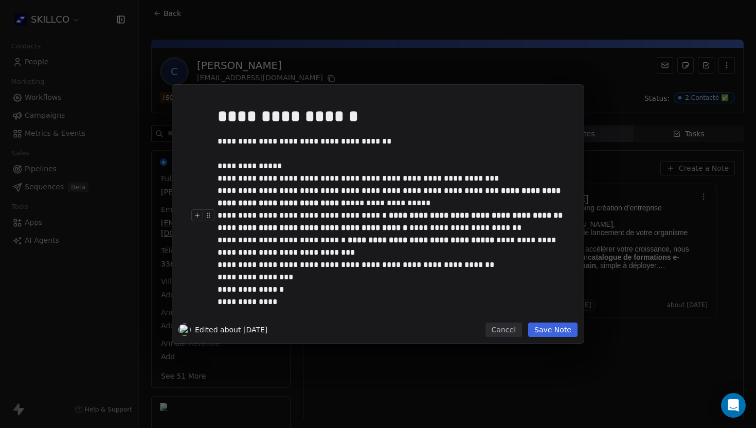
scroll to position [4, 0]
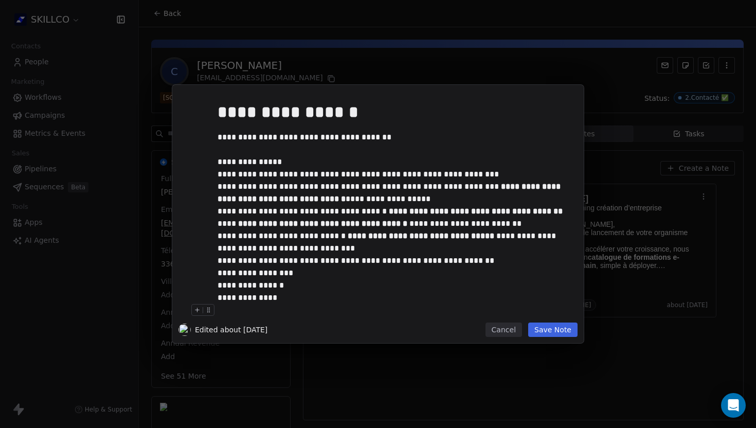
click at [554, 332] on button "Save Note" at bounding box center [552, 329] width 49 height 14
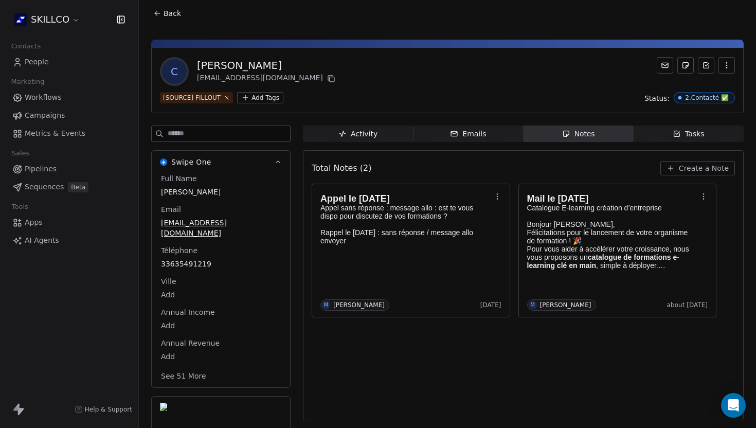
click at [157, 15] on icon at bounding box center [156, 14] width 2 height 2
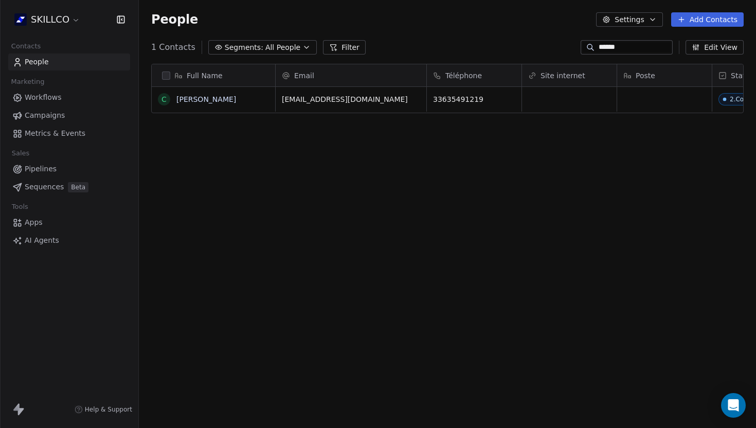
scroll to position [376, 617]
click at [627, 52] on input "******" at bounding box center [634, 47] width 72 height 10
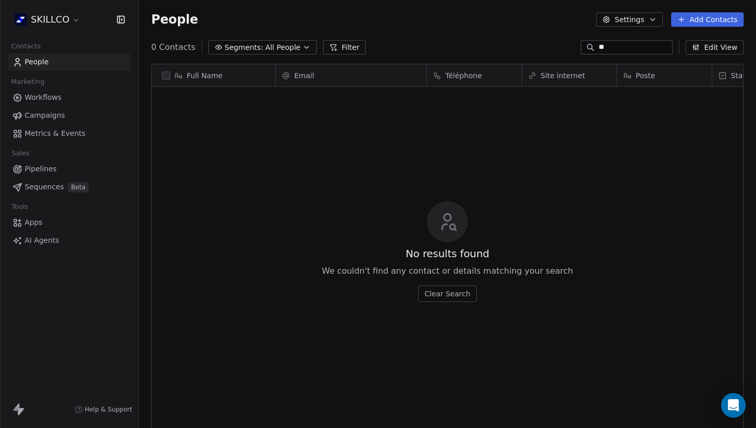
type input "*"
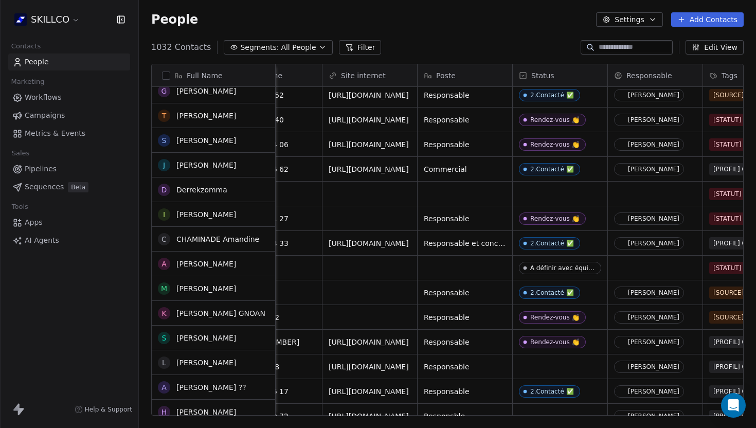
scroll to position [644, 0]
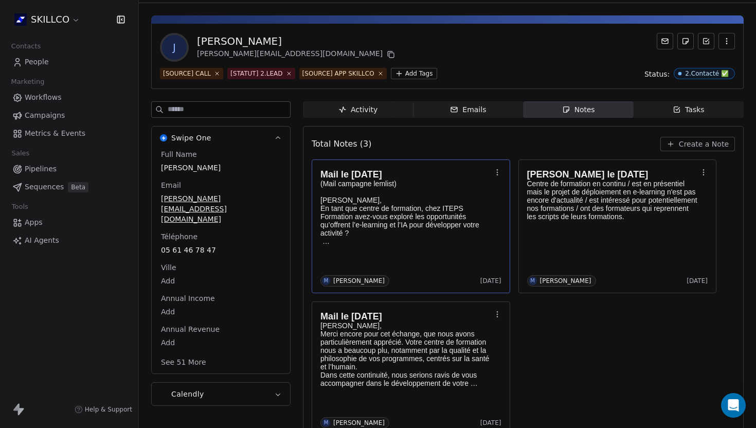
scroll to position [44, 0]
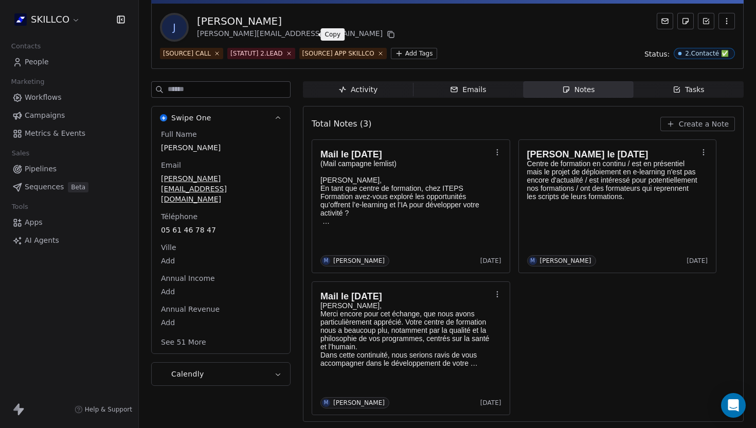
click at [387, 31] on icon at bounding box center [391, 34] width 8 height 8
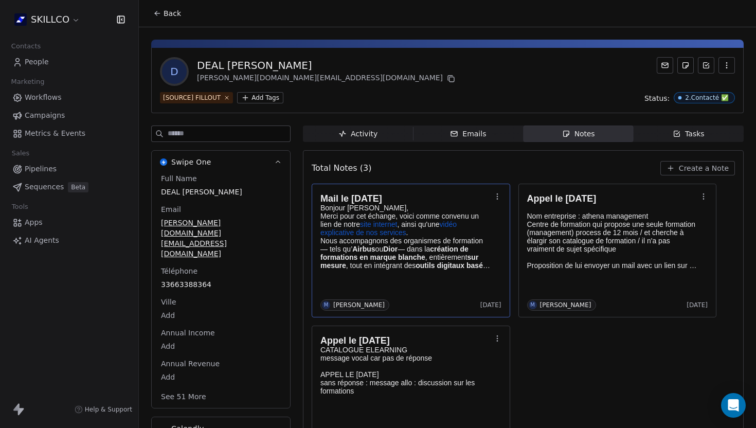
click at [416, 278] on div "Mail le [DATE] Bonjour [PERSON_NAME], Merci pour cet échange, voici comme conve…" at bounding box center [410, 250] width 181 height 120
click at [416, 278] on body "SKILLCO Contacts People Marketing Workflows Campaigns Metrics & Events Sales Pi…" at bounding box center [378, 214] width 756 height 428
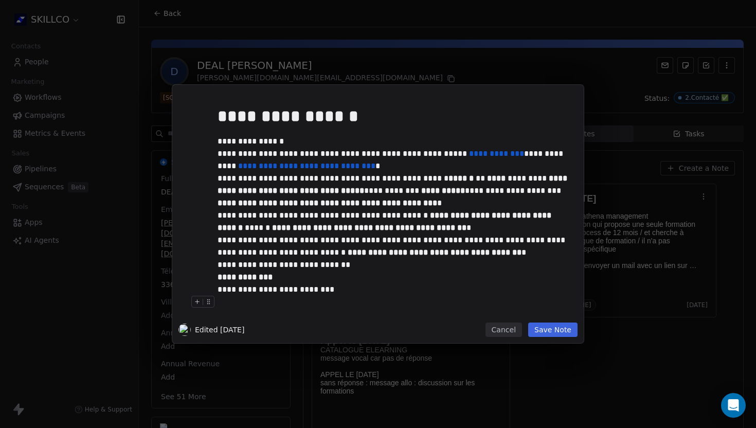
click at [547, 331] on button "Save Note" at bounding box center [552, 329] width 49 height 14
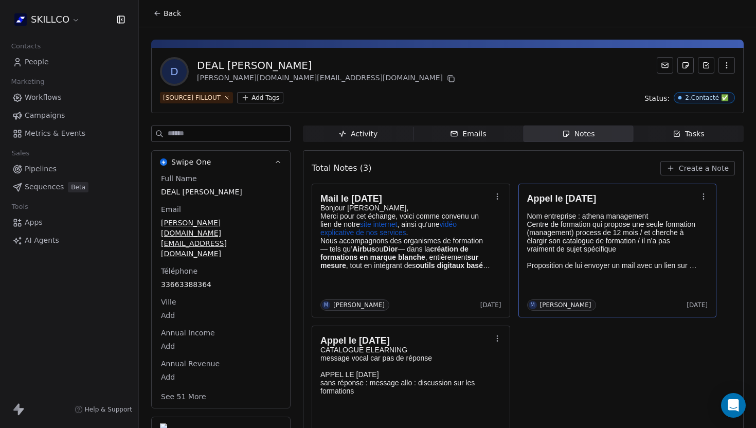
click at [607, 282] on div "Appel le [DATE] Nom entreprise : athena management Centre de formation qui prop…" at bounding box center [617, 250] width 181 height 120
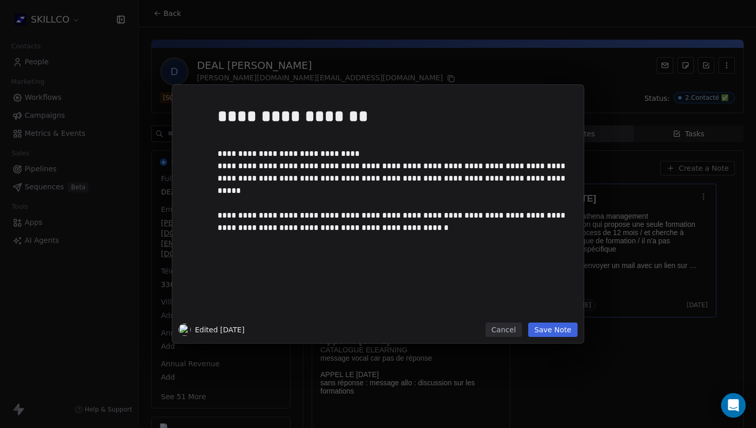
click at [606, 278] on body "SKILLCO Contacts People Marketing Workflows Campaigns Metrics & Events Sales Pi…" at bounding box center [378, 214] width 756 height 428
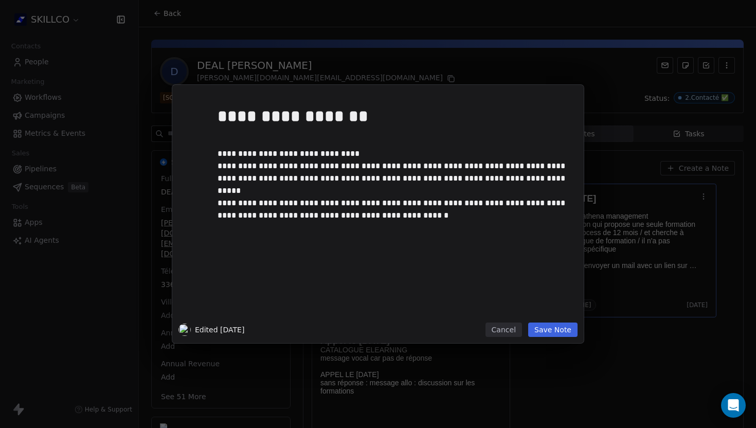
click at [606, 278] on div "**********" at bounding box center [378, 214] width 756 height 258
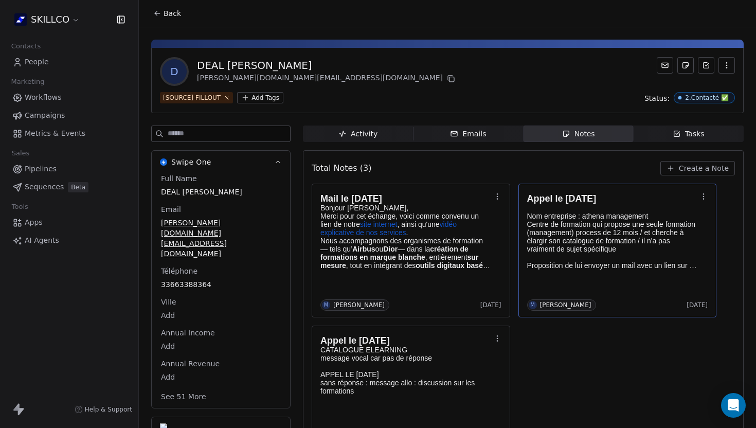
click at [606, 278] on body "SKILLCO Contacts People Marketing Workflows Campaigns Metrics & Events Sales Pi…" at bounding box center [378, 214] width 756 height 428
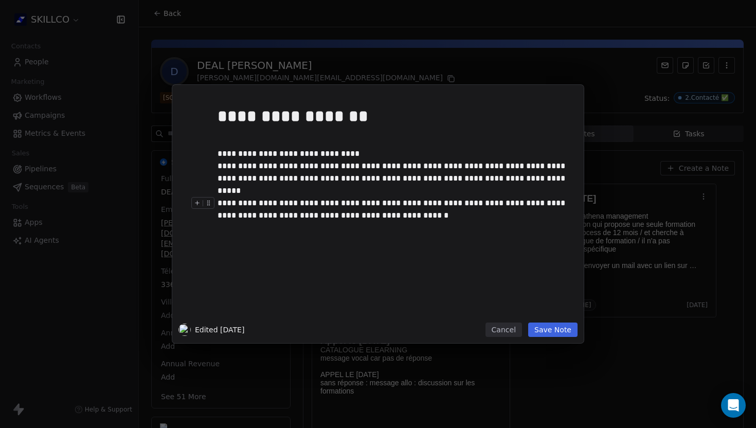
click at [548, 329] on button "Save Note" at bounding box center [552, 329] width 49 height 14
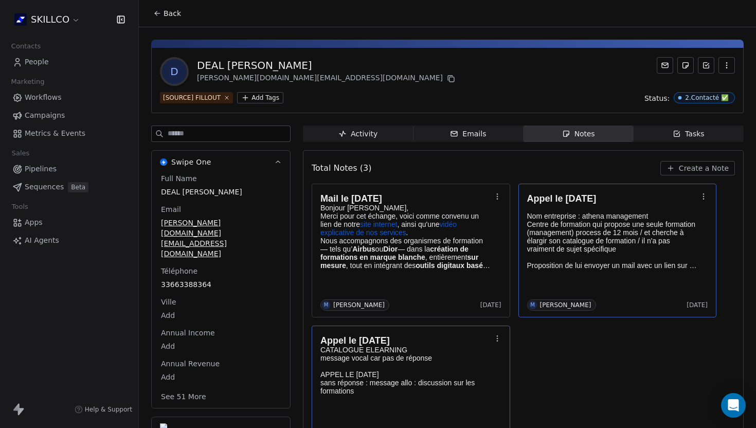
scroll to position [44, 0]
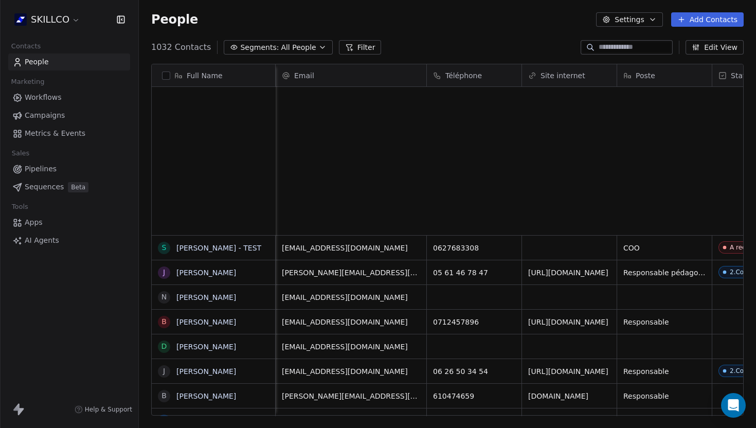
scroll to position [376, 617]
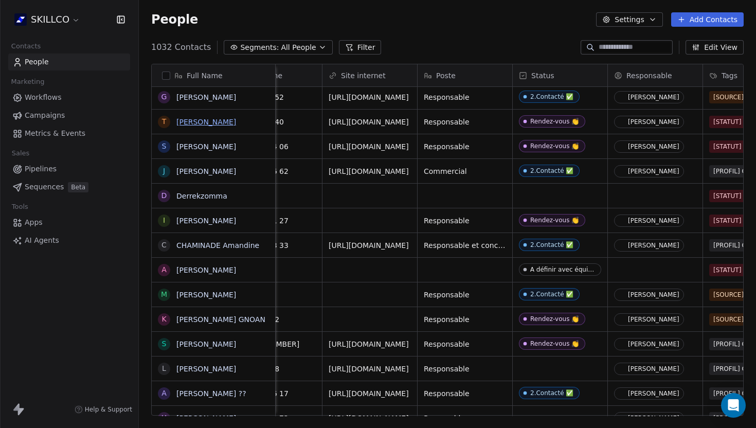
click at [218, 122] on link "[PERSON_NAME]" at bounding box center [206, 122] width 60 height 8
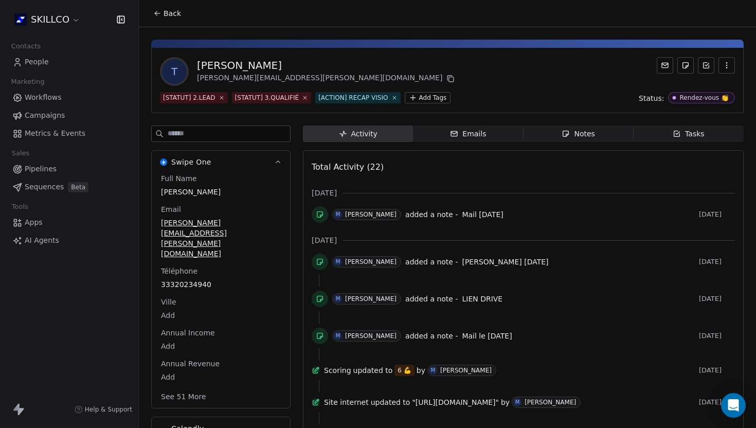
click at [590, 69] on div "T THOMAS DELGADO [EMAIL_ADDRESS][PERSON_NAME][DOMAIN_NAME]" at bounding box center [447, 71] width 575 height 29
